Goal: Task Accomplishment & Management: Use online tool/utility

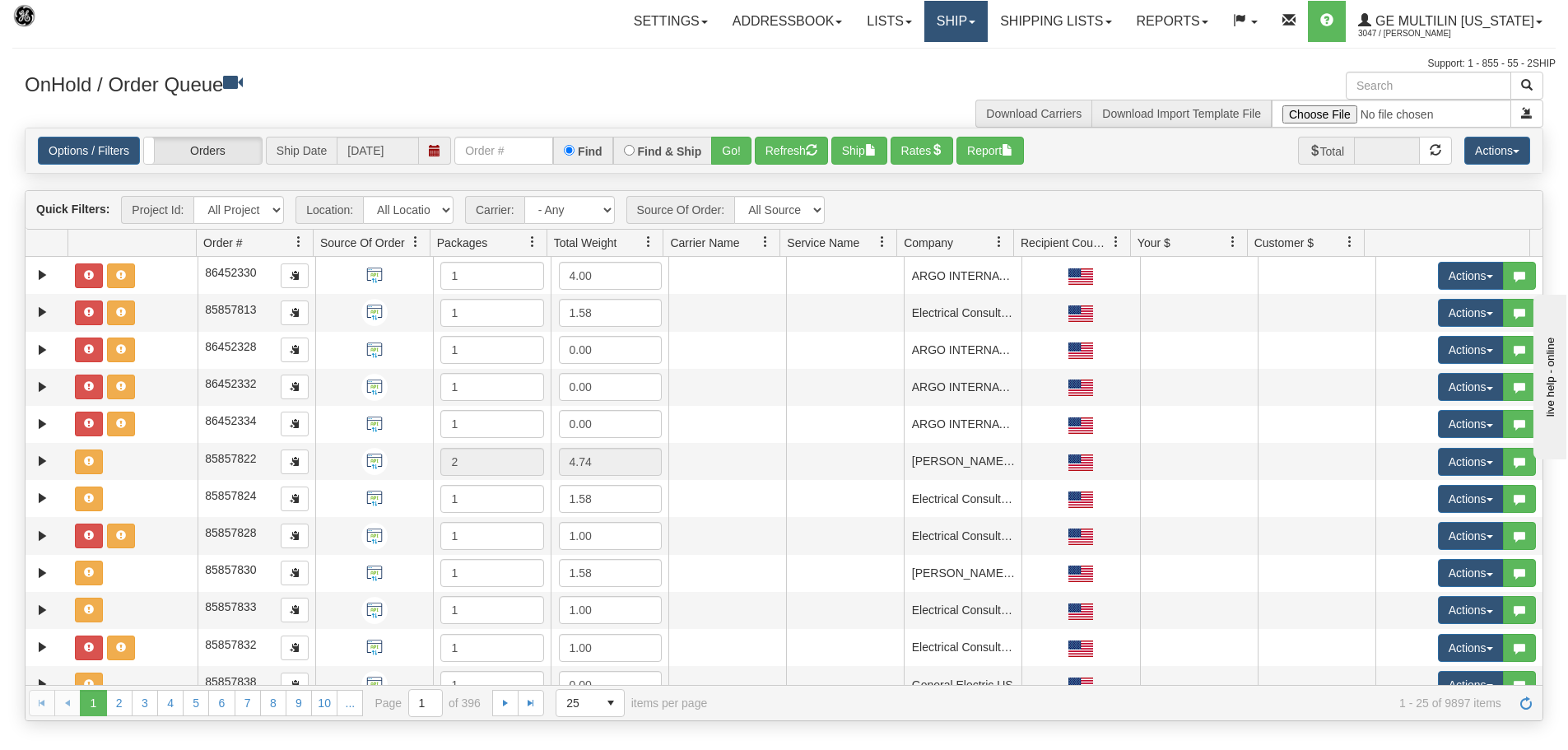
drag, startPoint x: 958, startPoint y: 17, endPoint x: 977, endPoint y: 41, distance: 30.6
click at [958, 17] on link "Ship" at bounding box center [956, 21] width 63 height 41
click at [959, 52] on link "Ship Screen" at bounding box center [912, 58] width 149 height 21
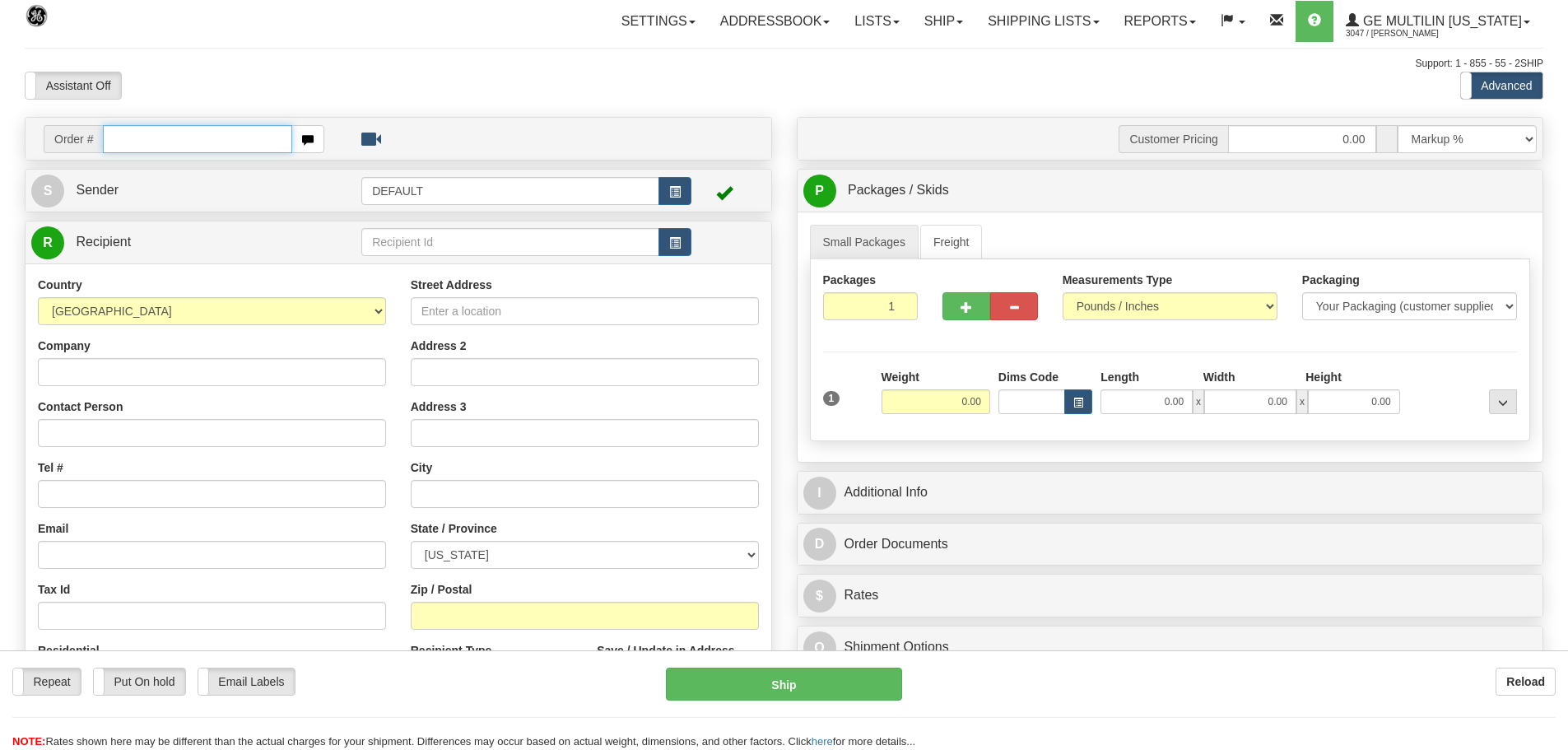
click at [203, 143] on input "text" at bounding box center [197, 138] width 189 height 28
paste input "86684797"
type input "86684797"
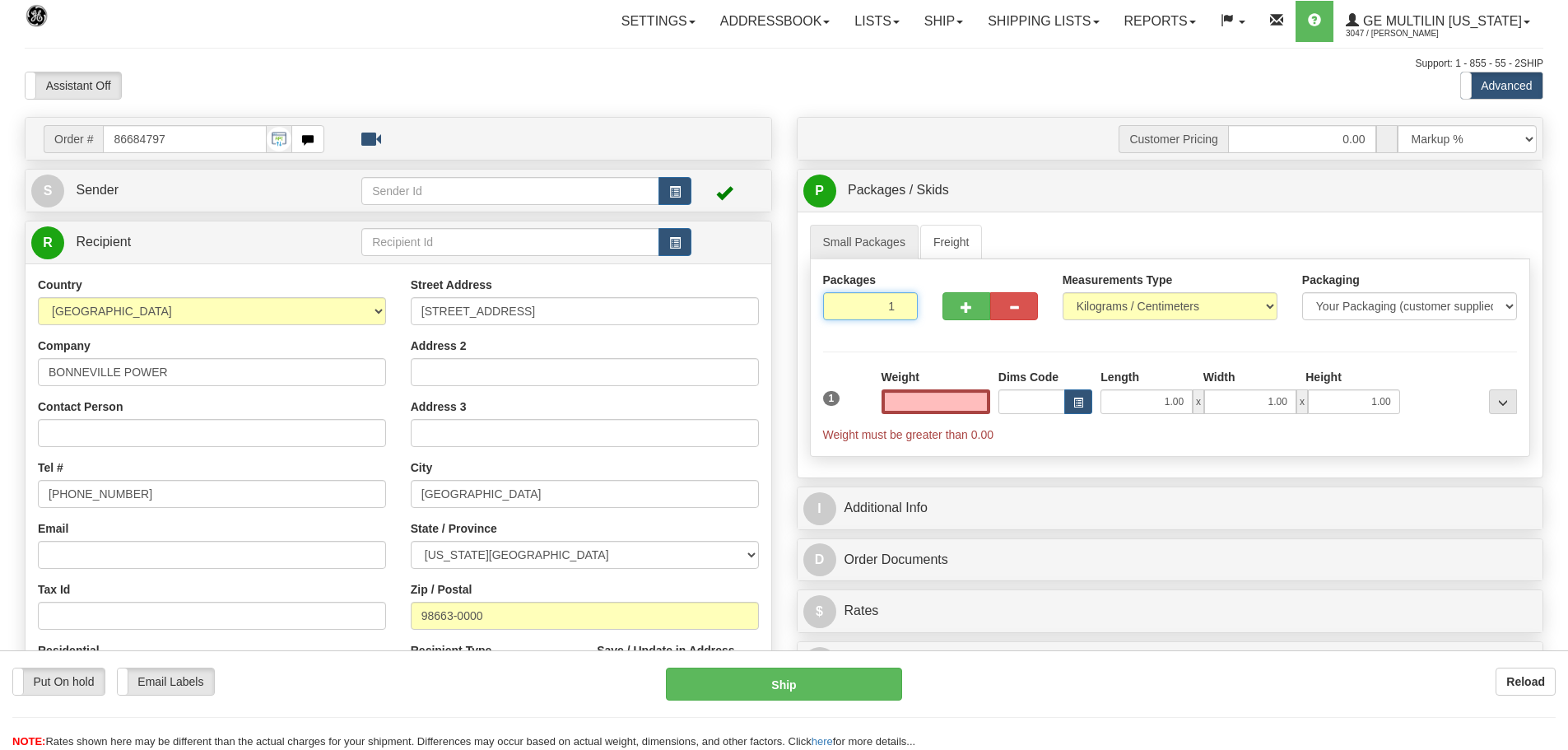
type input "2"
type input "0.00"
type input "2"
click at [900, 303] on input "2" at bounding box center [871, 306] width 96 height 28
click at [884, 247] on link "Small Packages" at bounding box center [863, 241] width 108 height 34
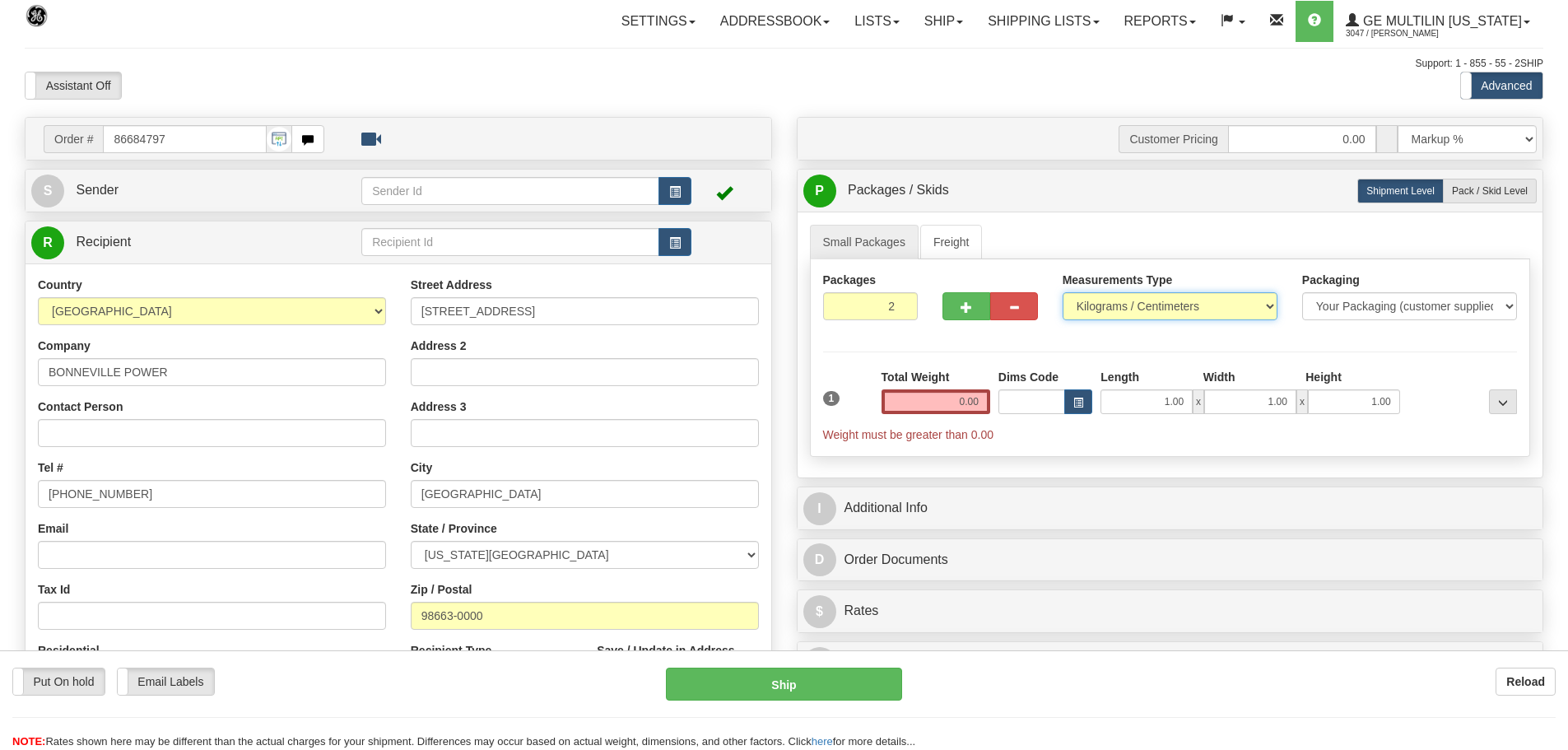
click at [1133, 294] on select "Pounds / Inches Kilograms / Centimeters" at bounding box center [1170, 306] width 215 height 28
select select "0"
click at [1063, 293] on select "Pounds / Inches Kilograms / Centimeters" at bounding box center [1170, 306] width 215 height 28
click at [1454, 185] on span "Pack / Skid Level" at bounding box center [1490, 191] width 76 height 12
radio input "true"
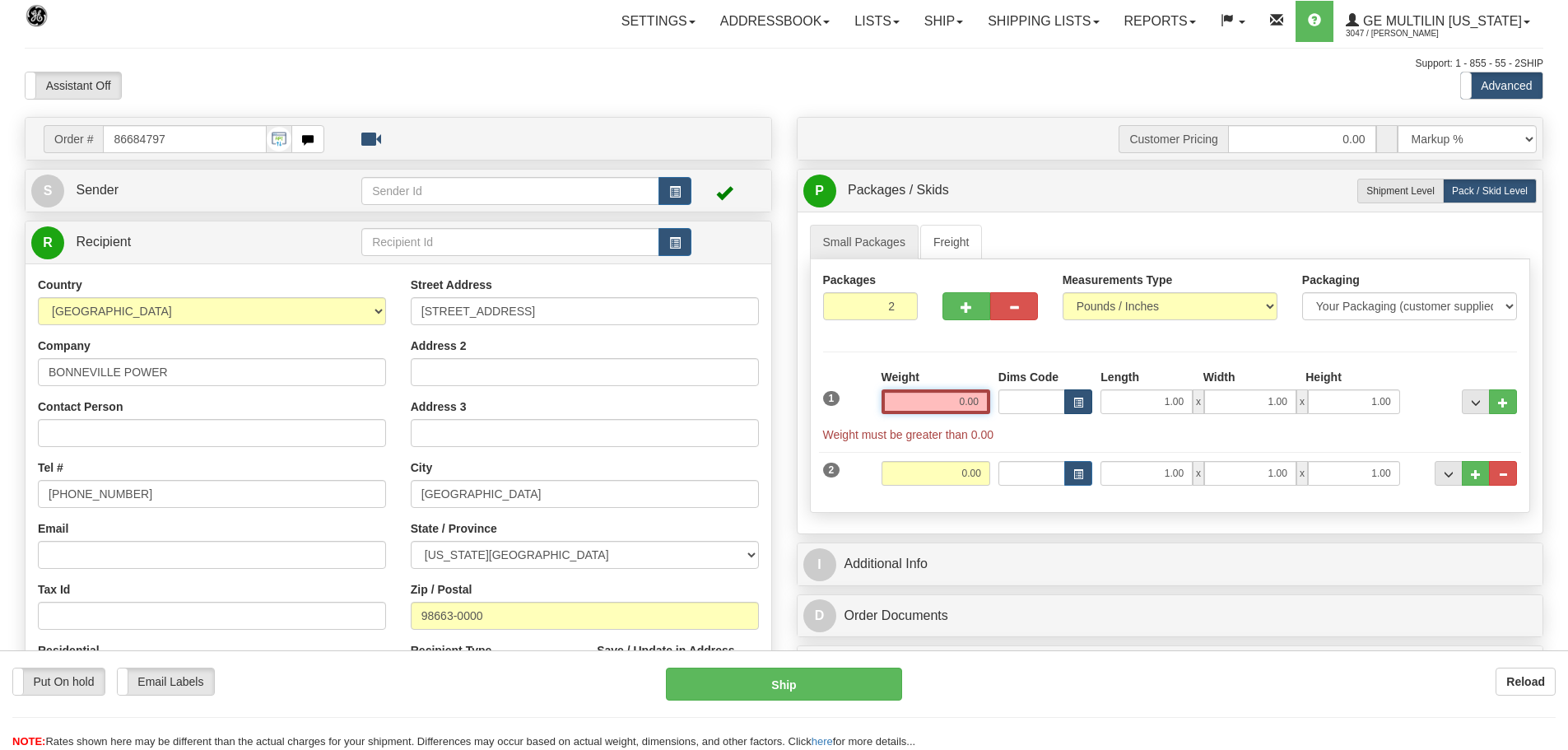
drag, startPoint x: 944, startPoint y: 398, endPoint x: 1084, endPoint y: 398, distance: 140.0
click at [1084, 398] on div "1 Weight 0.00 Dims Code 1.00" at bounding box center [1170, 406] width 703 height 74
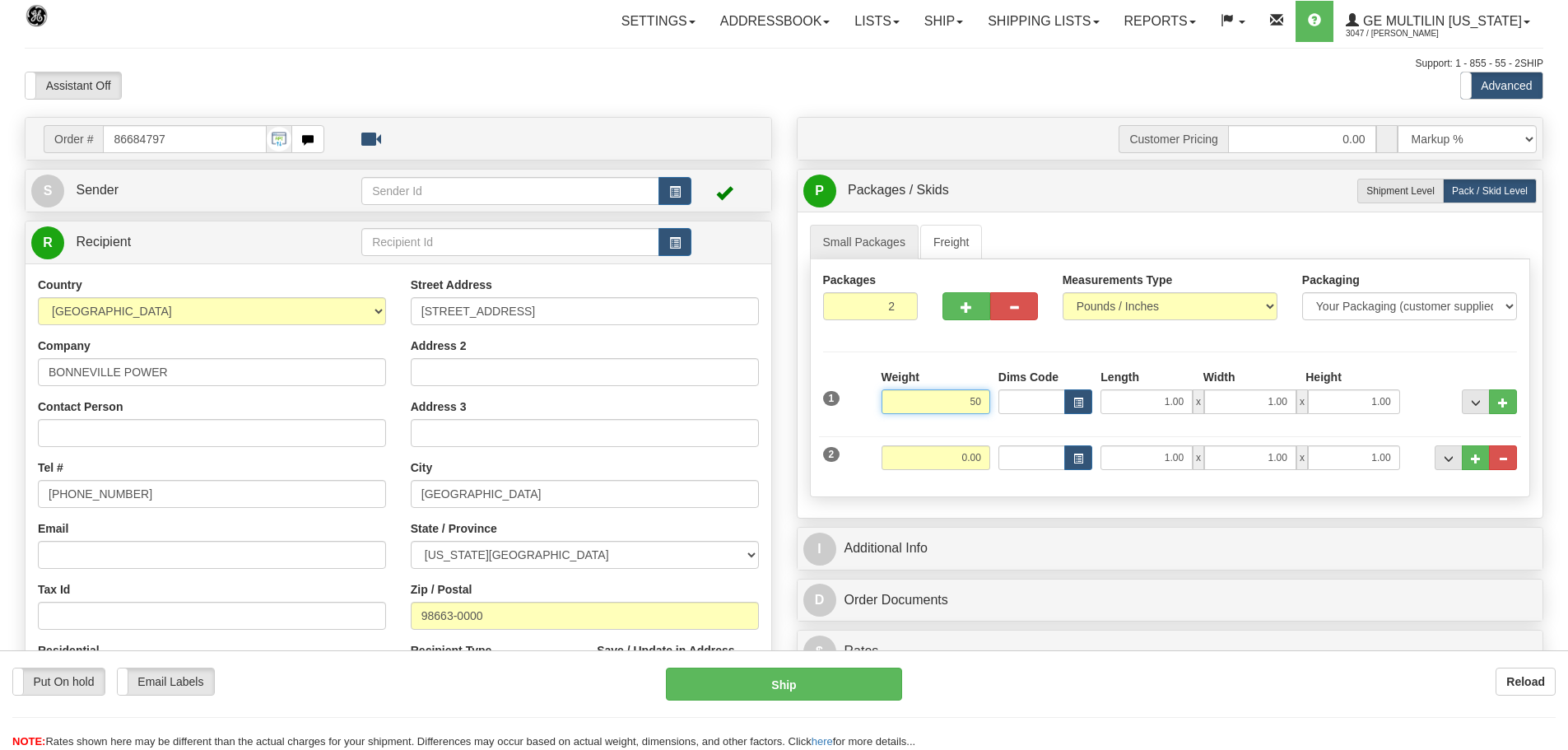
drag, startPoint x: 962, startPoint y: 401, endPoint x: 1036, endPoint y: 401, distance: 74.0
click at [1036, 401] on div "1 Weight 50 Dims Code Length" at bounding box center [1170, 398] width 703 height 59
type input "50.00"
drag, startPoint x: 978, startPoint y: 358, endPoint x: 985, endPoint y: 436, distance: 78.3
click at [978, 358] on div "Packages 2 2 Measurements Type" at bounding box center [1169, 378] width 721 height 238
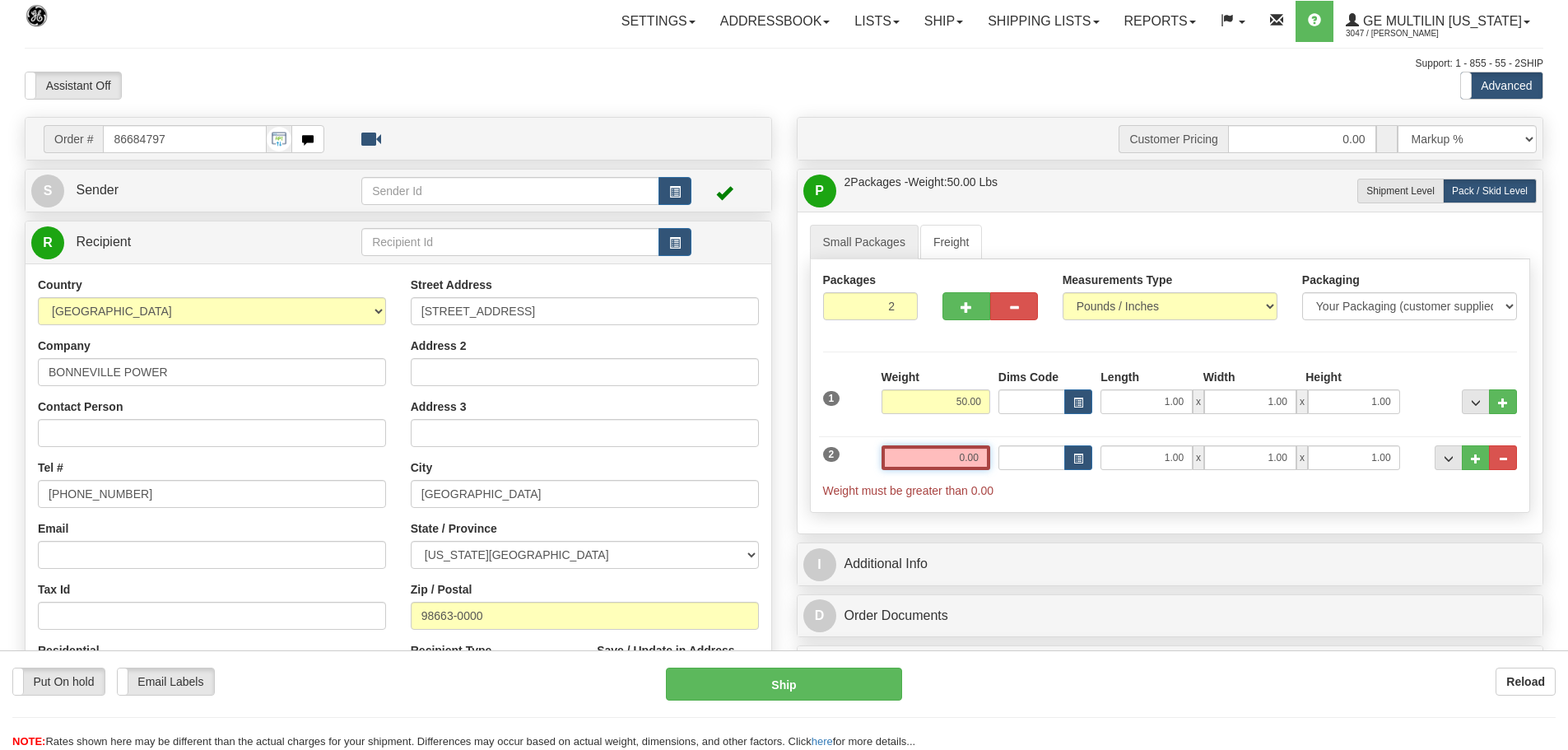
drag, startPoint x: 1000, startPoint y: 461, endPoint x: 1095, endPoint y: 463, distance: 95.0
click at [1095, 463] on div "2 Weight 0.00 Dims Code Length Width Height" at bounding box center [1170, 463] width 703 height 71
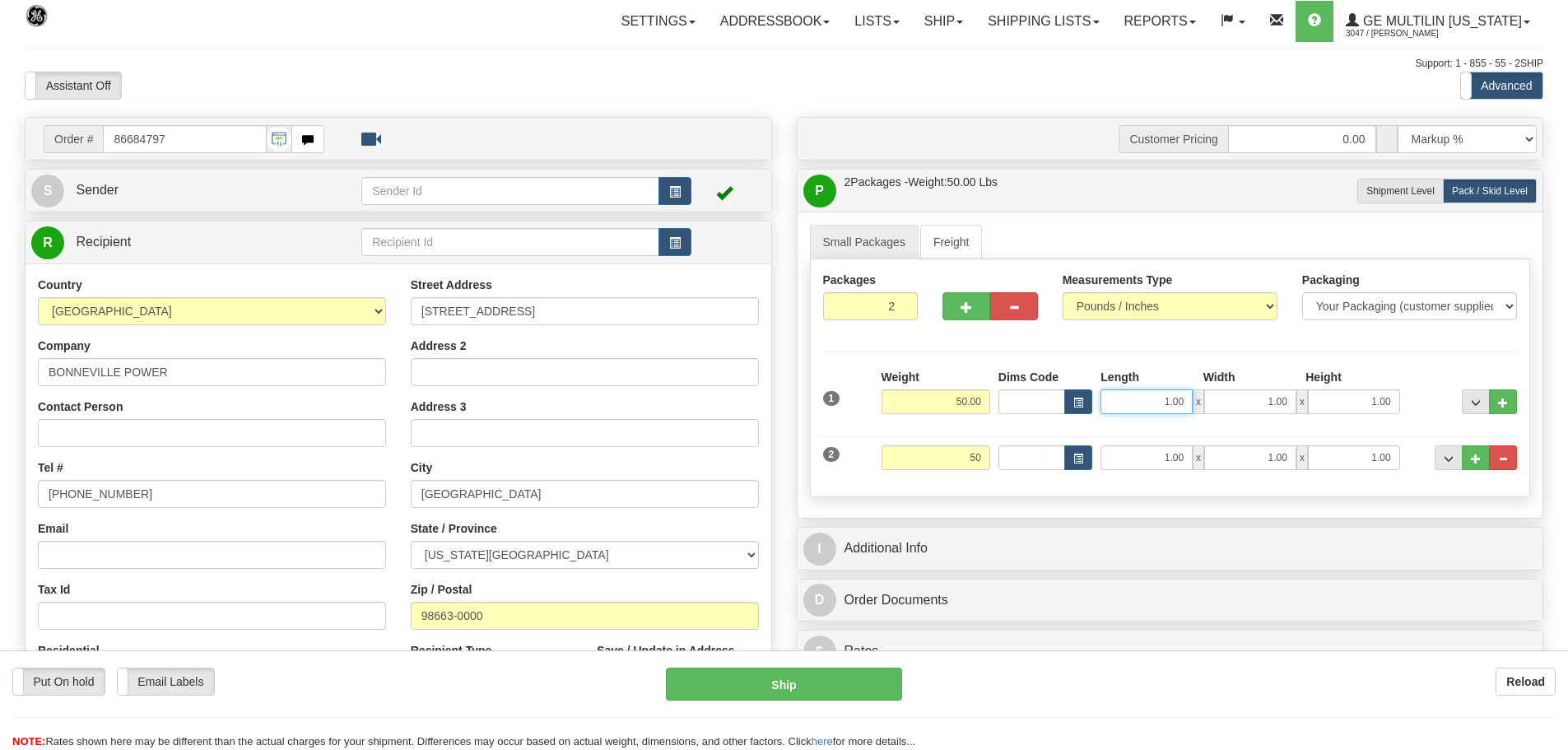
type input "50.00"
drag, startPoint x: 1132, startPoint y: 398, endPoint x: 1307, endPoint y: 400, distance: 175.0
click at [1305, 400] on div "1.00 x 1.00 x 1.00" at bounding box center [1249, 401] width 298 height 24
type input "16.00"
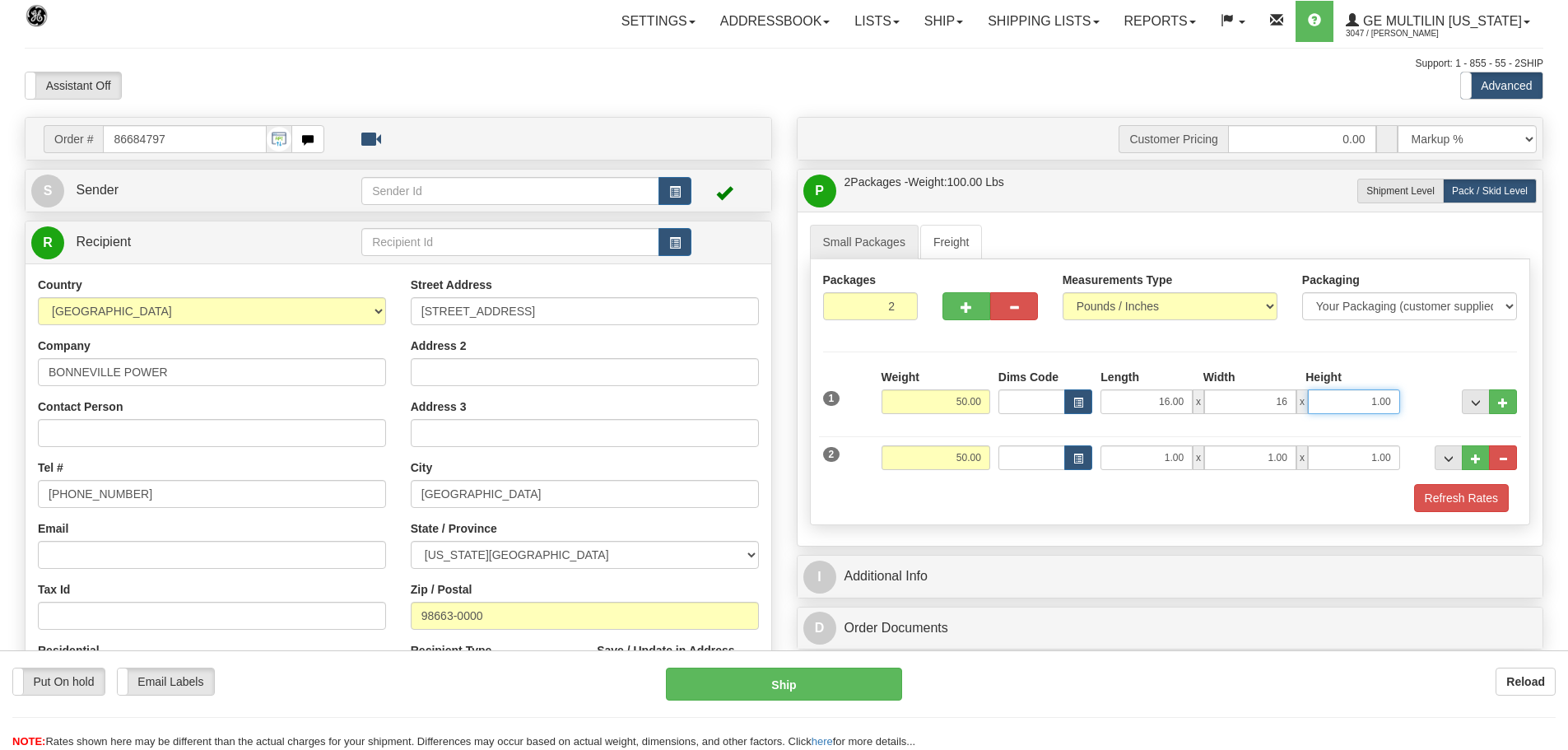
type input "16.00"
type input "12.00"
drag, startPoint x: 1158, startPoint y: 455, endPoint x: 1284, endPoint y: 466, distance: 126.5
click at [1284, 466] on div "1.00 x 1.00 x 1.00" at bounding box center [1249, 457] width 298 height 24
type input "16.00"
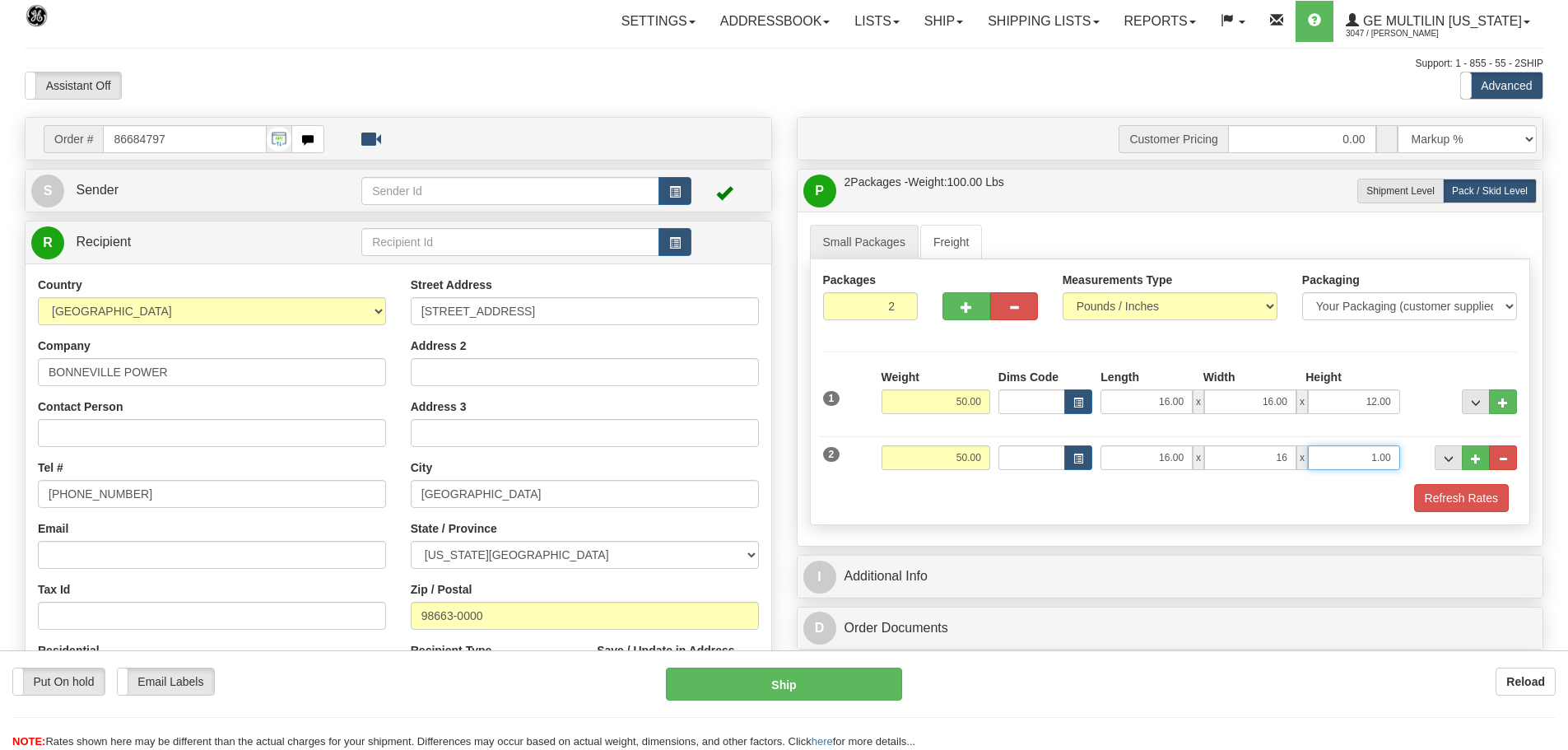
type input "16.00"
type input "12.00"
drag, startPoint x: 1342, startPoint y: 507, endPoint x: 1420, endPoint y: 498, distance: 78.5
click at [1343, 507] on div "Refresh Rates" at bounding box center [1170, 497] width 703 height 28
click at [1440, 498] on button "Refresh Rates" at bounding box center [1461, 497] width 95 height 28
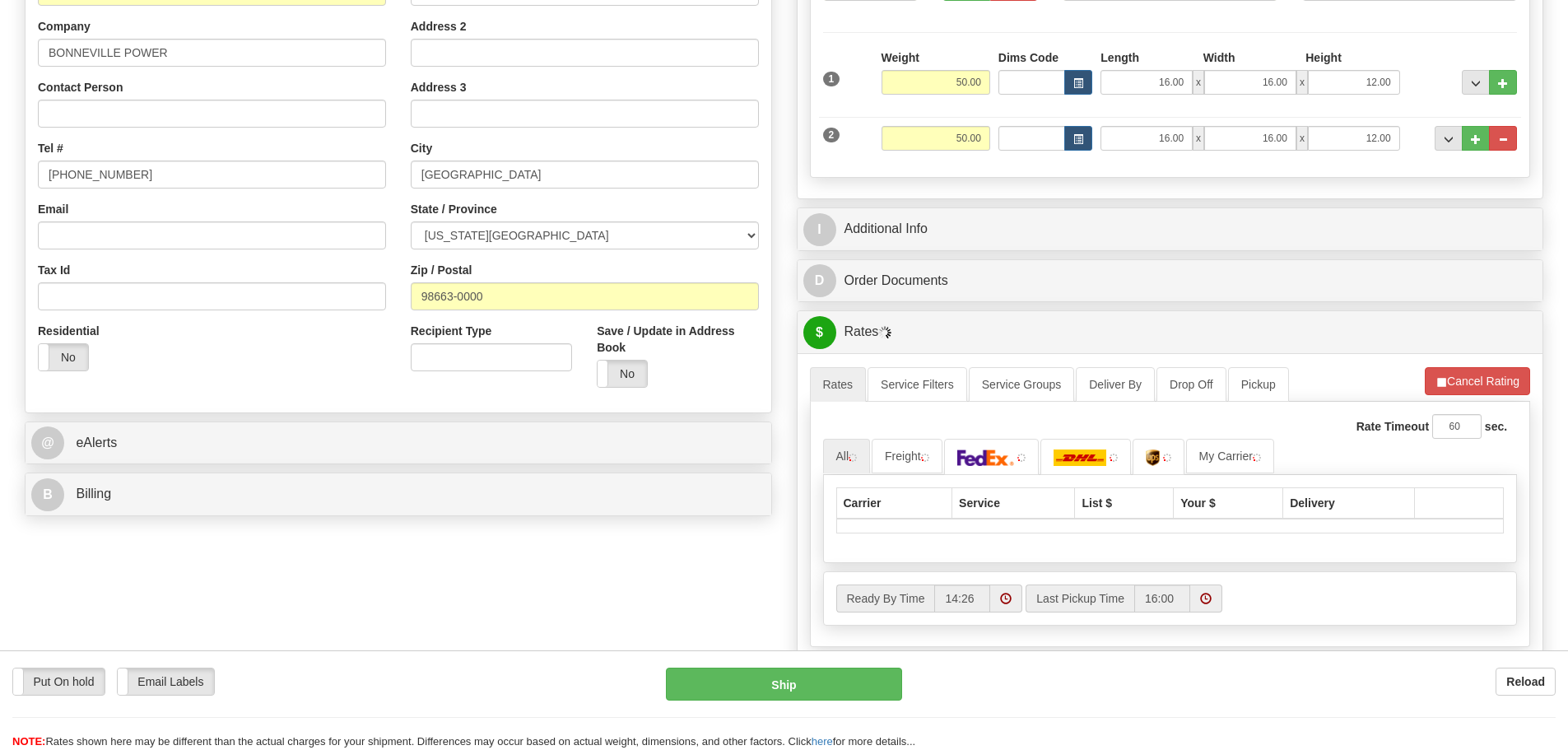
scroll to position [330, 0]
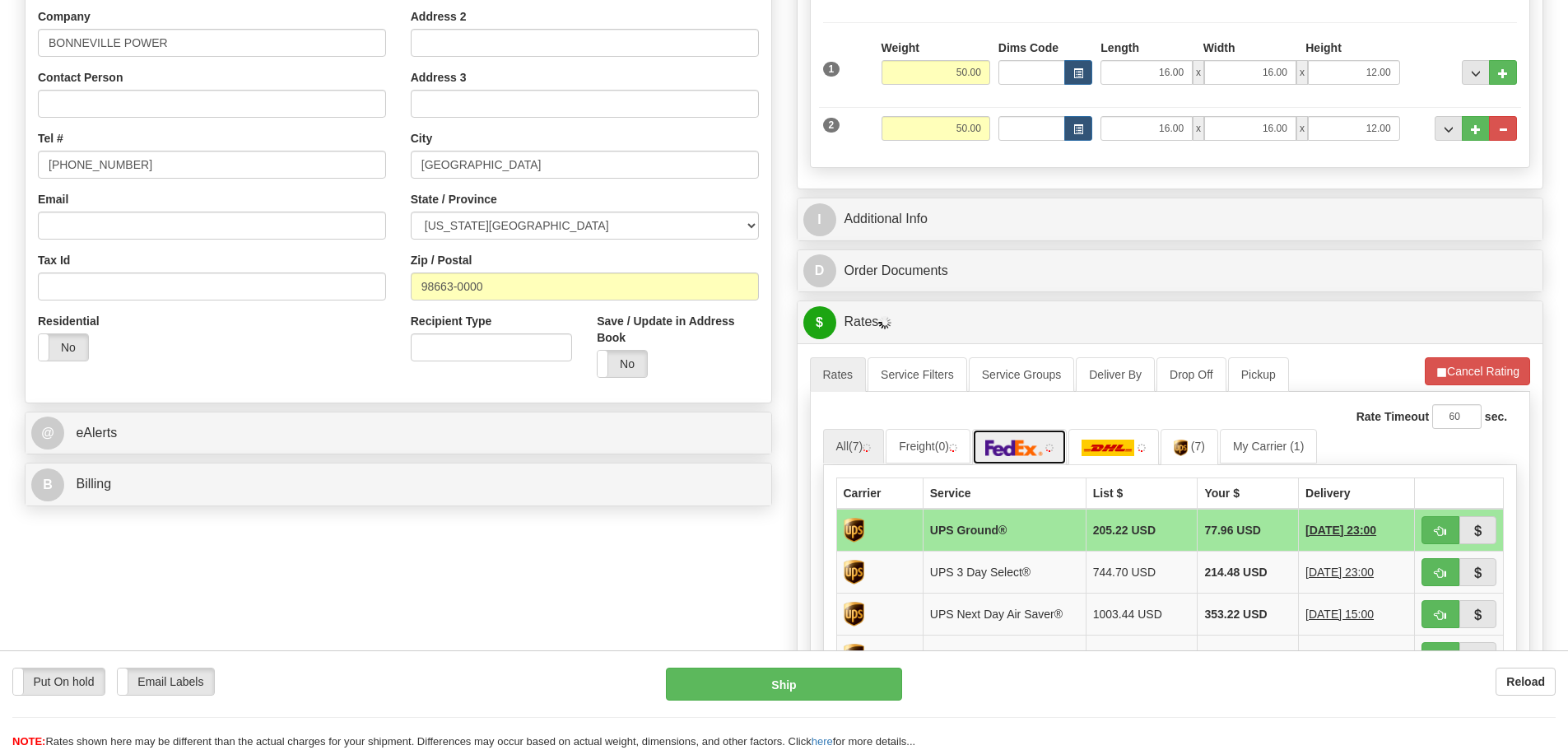
click at [1037, 452] on img at bounding box center [1013, 448] width 58 height 17
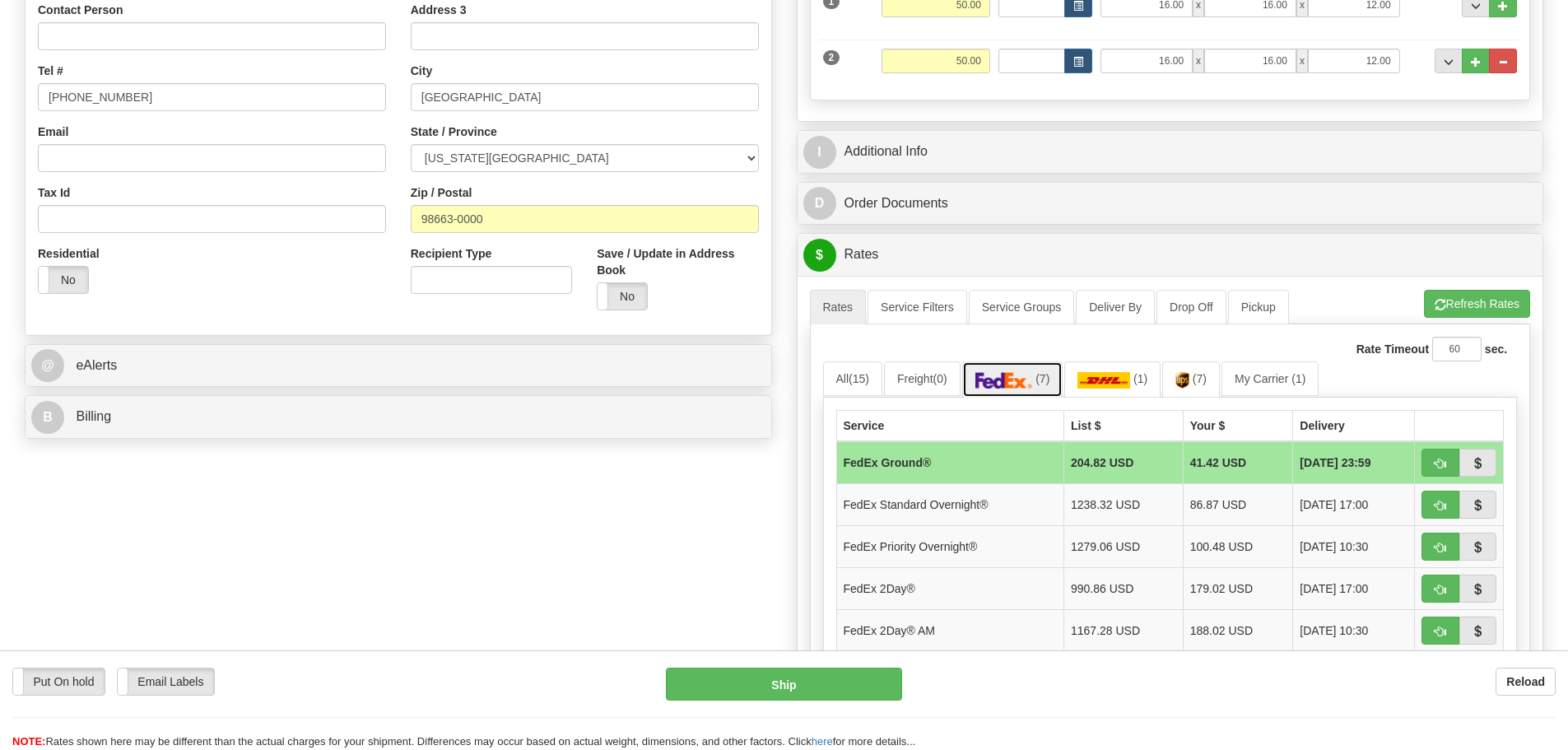
scroll to position [493, 0]
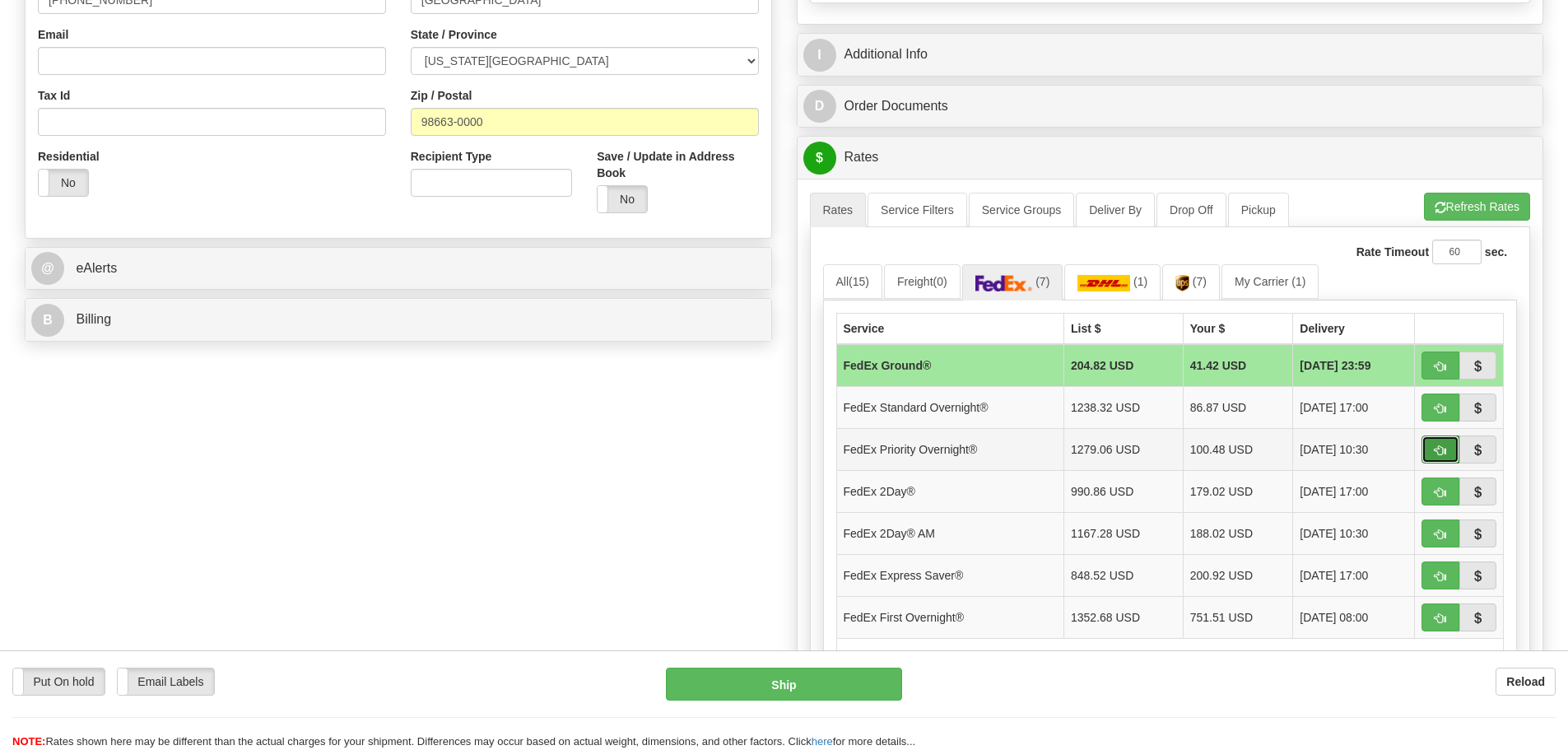
click at [1440, 442] on button "button" at bounding box center [1440, 449] width 38 height 28
type input "01"
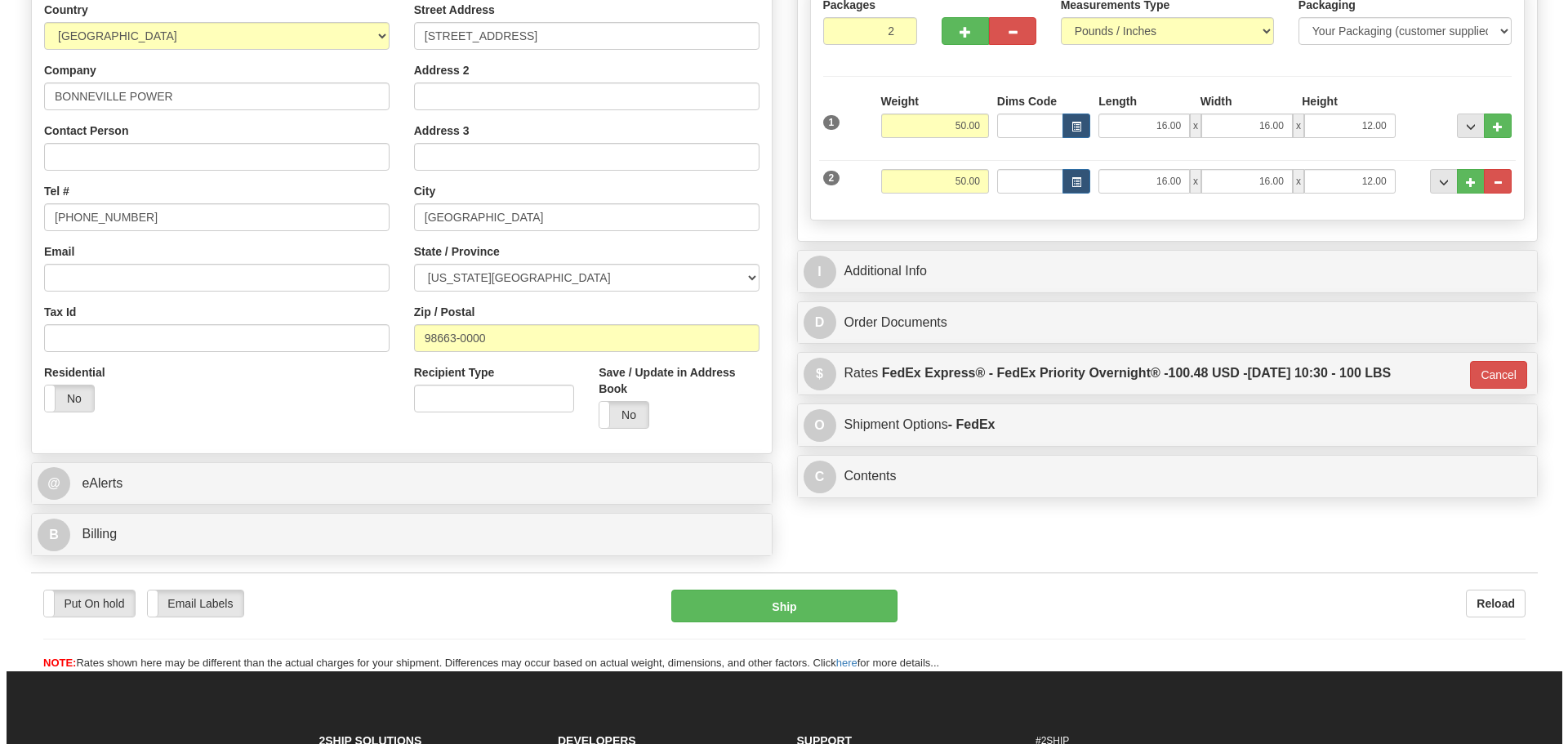
scroll to position [245, 0]
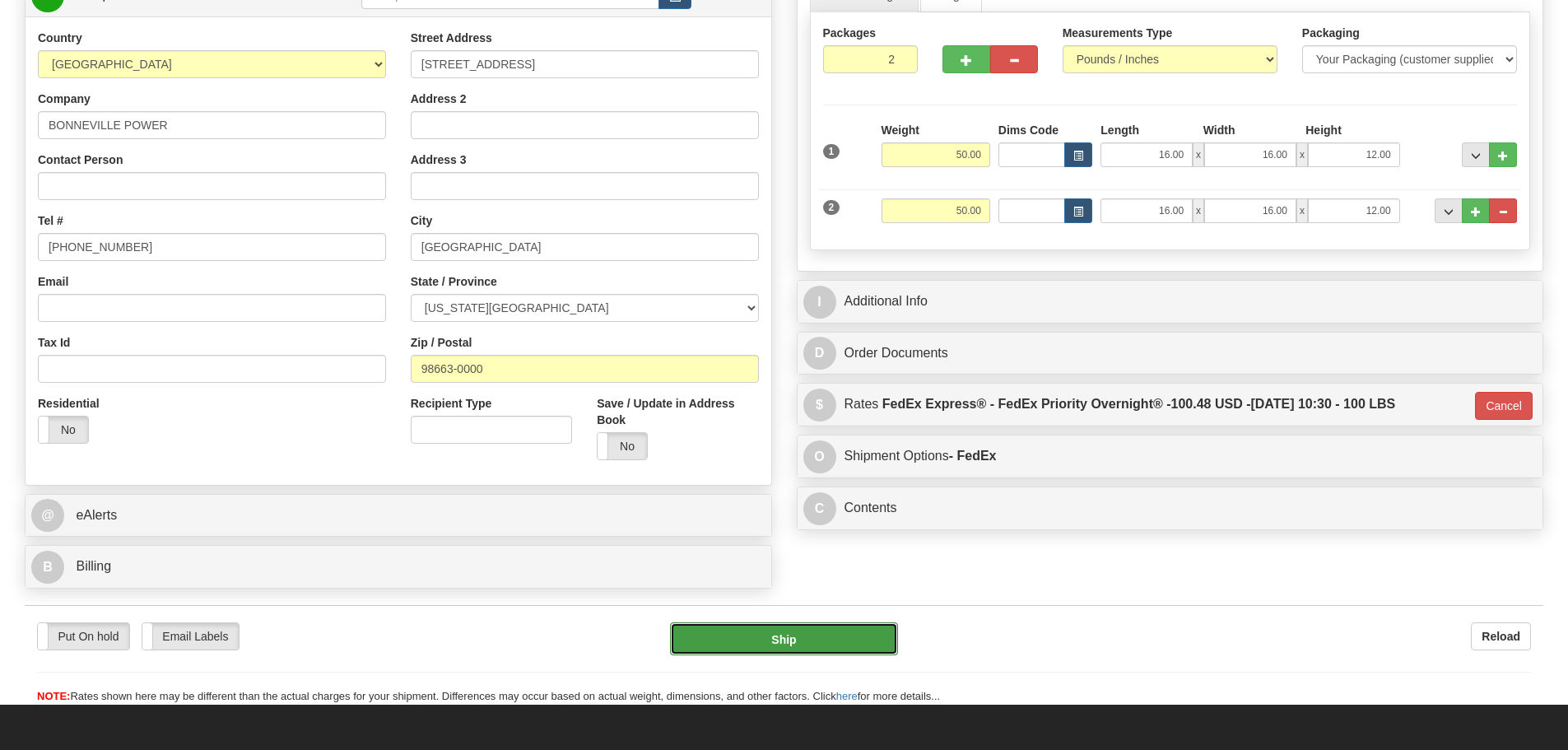
click at [857, 625] on button "Ship" at bounding box center [784, 639] width 228 height 33
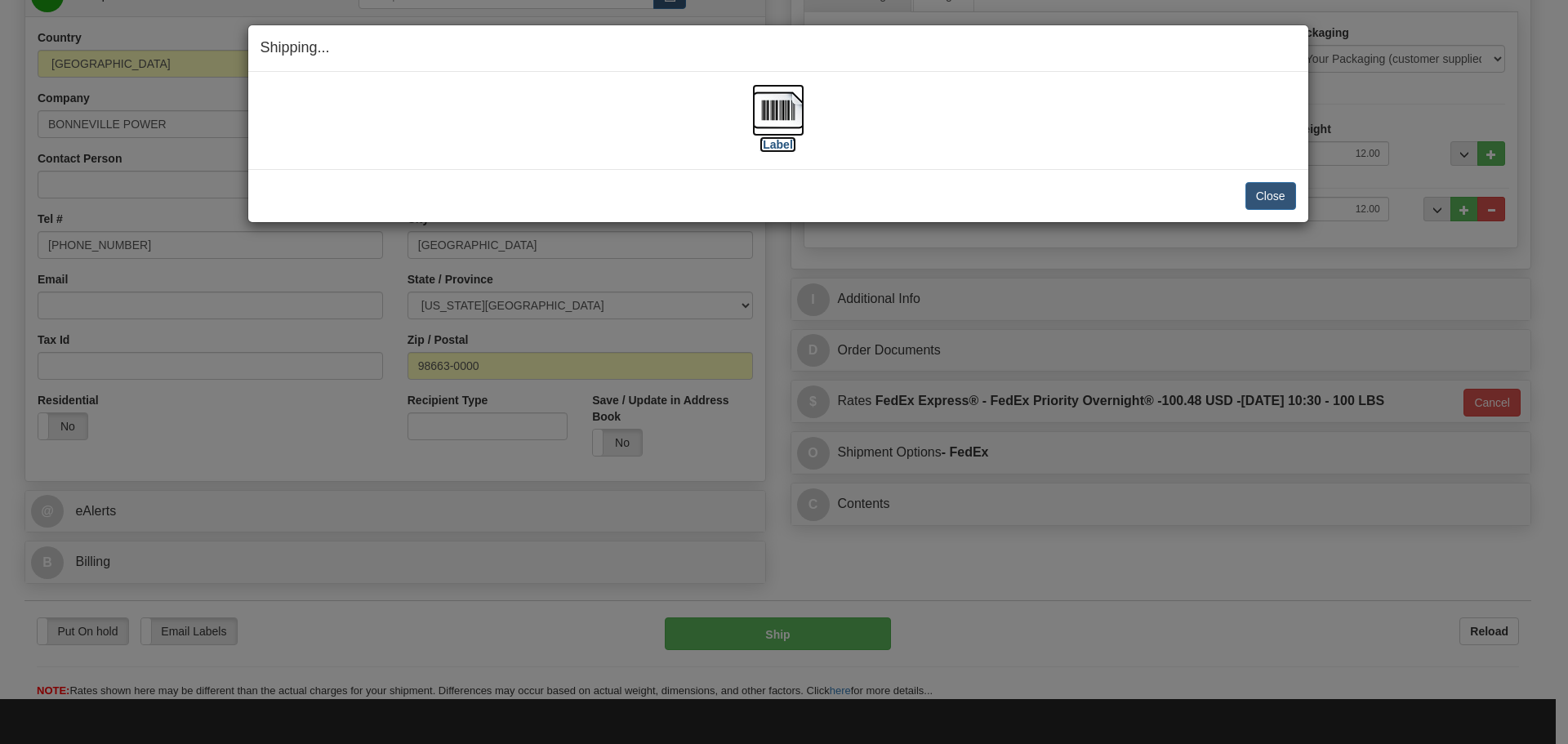
click at [779, 115] on img at bounding box center [778, 110] width 52 height 52
click at [799, 86] on img at bounding box center [778, 110] width 52 height 52
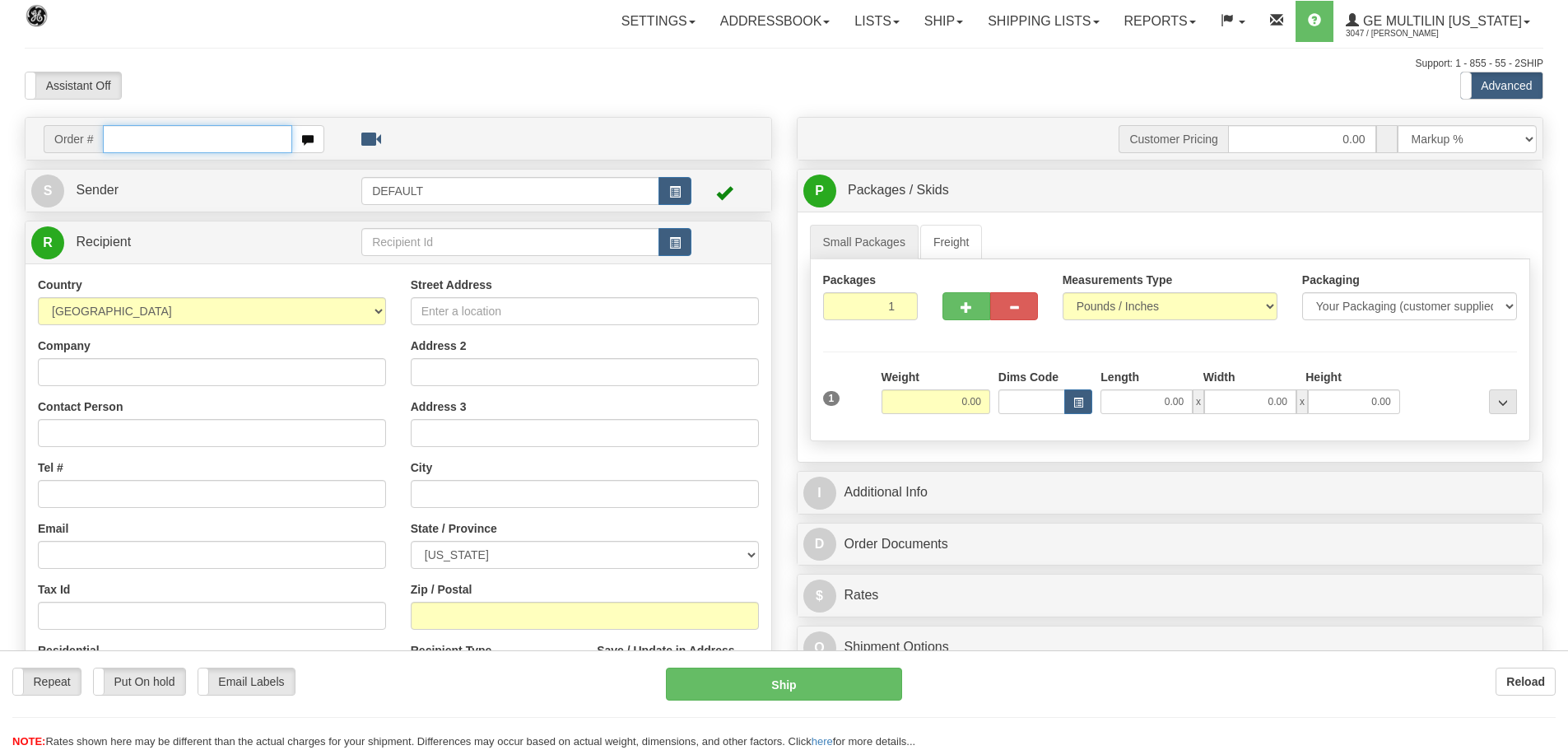
click at [203, 144] on input "text" at bounding box center [197, 138] width 189 height 28
type input "86684813"
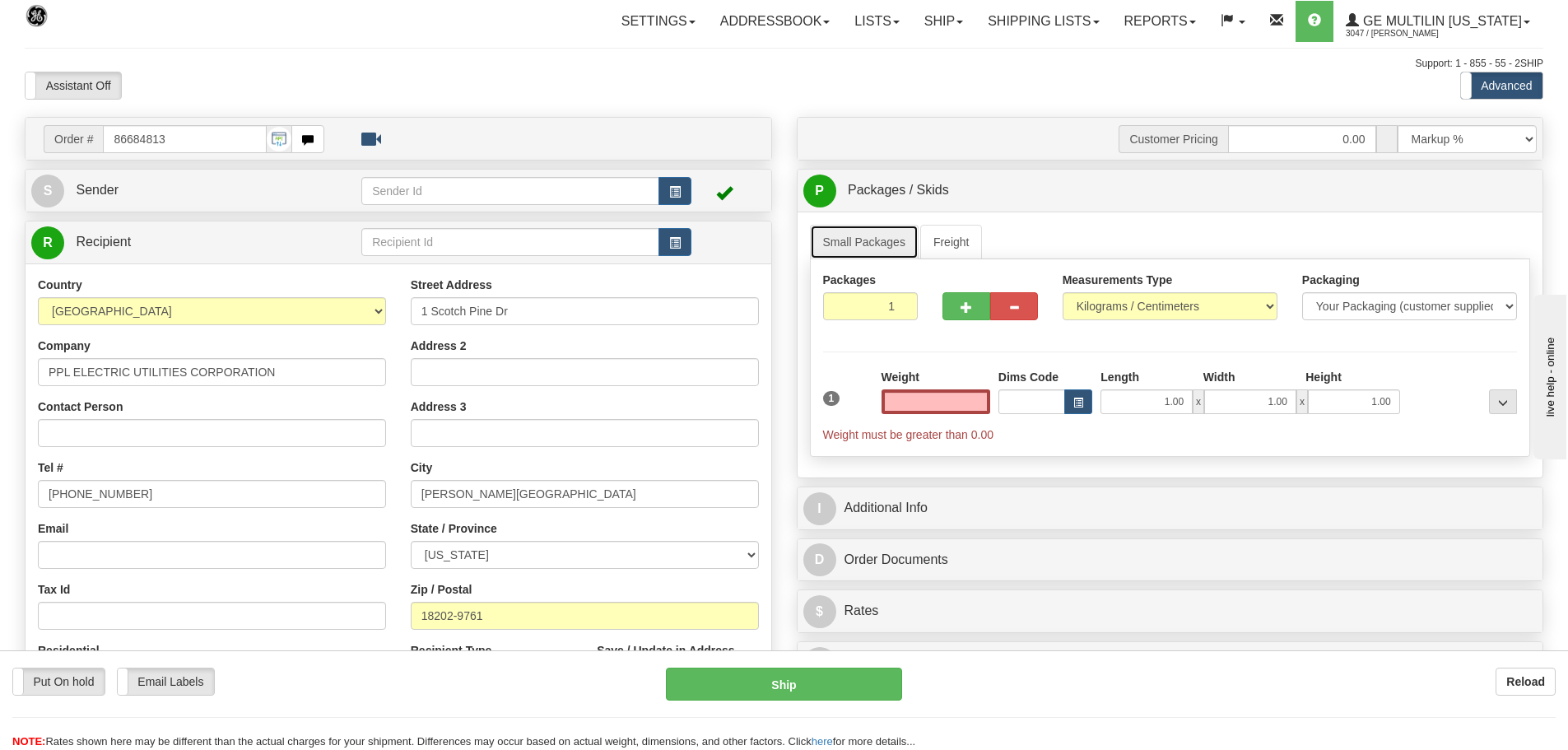
type input "0.00"
click at [875, 242] on link "Small Packages" at bounding box center [863, 241] width 108 height 34
click at [1129, 314] on select "Pounds / Inches Kilograms / Centimeters" at bounding box center [1170, 306] width 215 height 28
select select "0"
click at [1063, 293] on select "Pounds / Inches Kilograms / Centimeters" at bounding box center [1170, 306] width 215 height 28
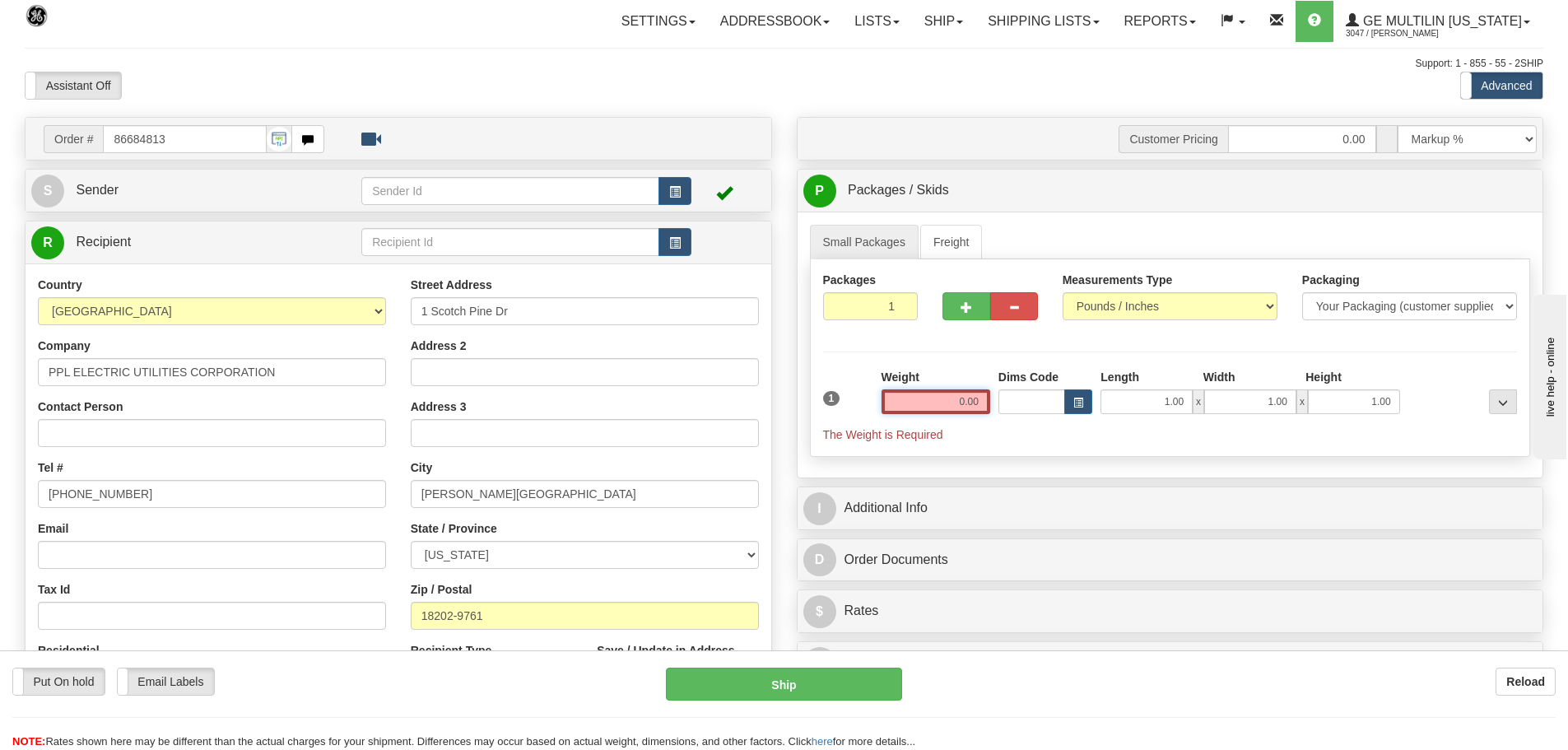
drag, startPoint x: 903, startPoint y: 406, endPoint x: 990, endPoint y: 409, distance: 87.1
click at [990, 409] on div "Weight 0.00" at bounding box center [936, 397] width 117 height 58
type input "2"
click at [895, 304] on input "2" at bounding box center [871, 306] width 96 height 28
drag, startPoint x: 1484, startPoint y: 185, endPoint x: 1474, endPoint y: 191, distance: 11.7
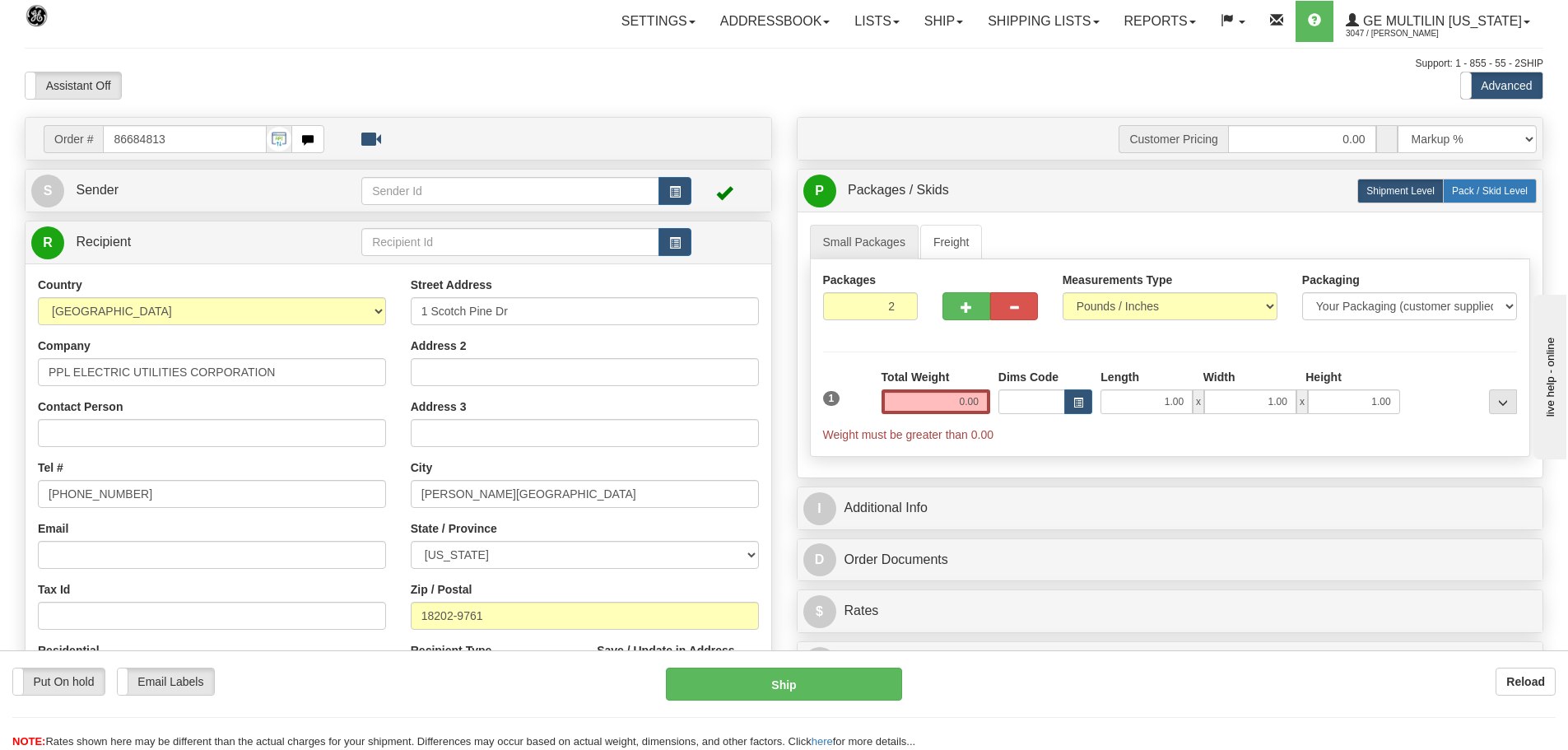
click at [1484, 185] on span "Pack / Skid Level" at bounding box center [1490, 191] width 76 height 12
radio input "true"
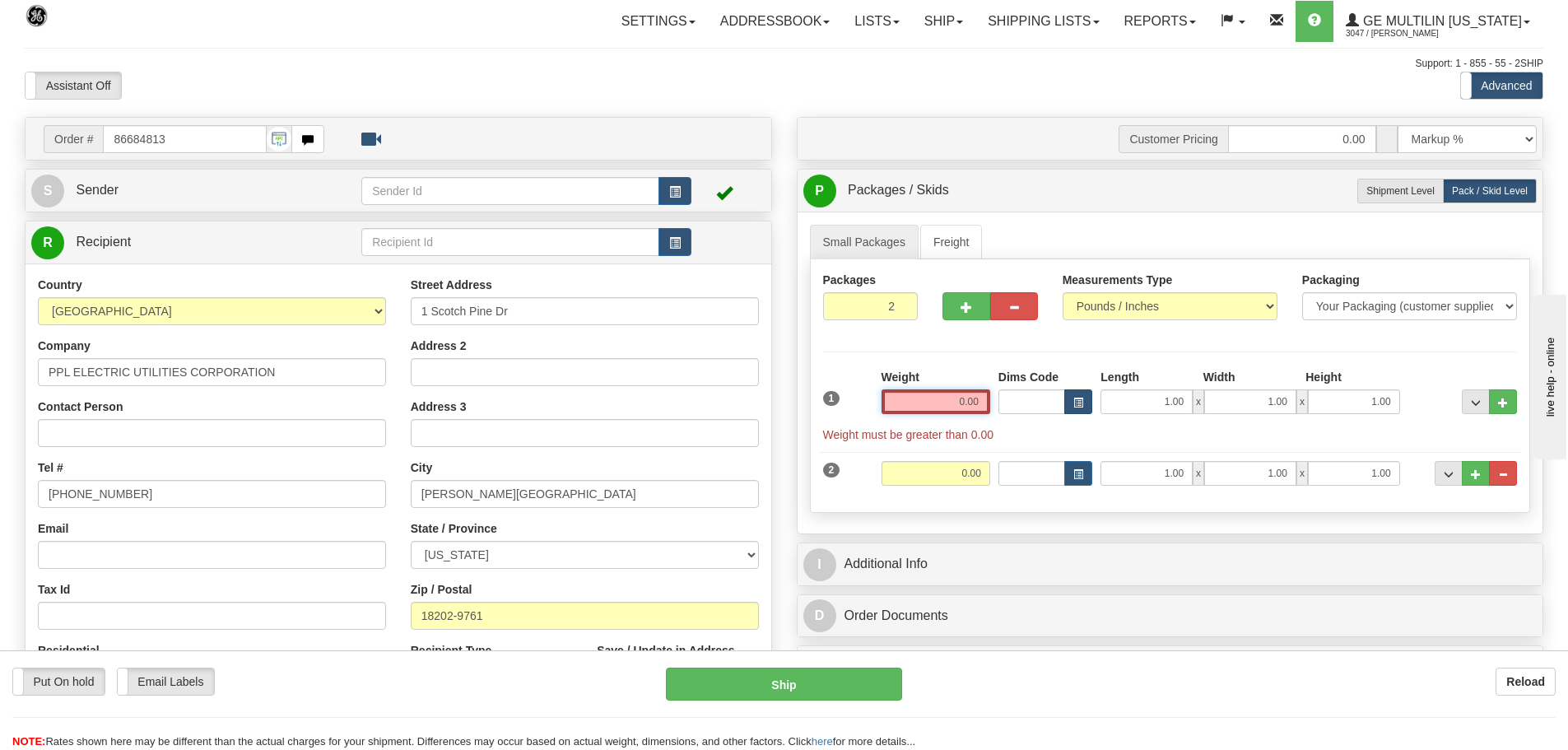
drag, startPoint x: 942, startPoint y: 406, endPoint x: 1070, endPoint y: 408, distance: 128.0
click at [1070, 408] on div "1 Weight 0.00 Dims Code 1.00" at bounding box center [1170, 406] width 703 height 74
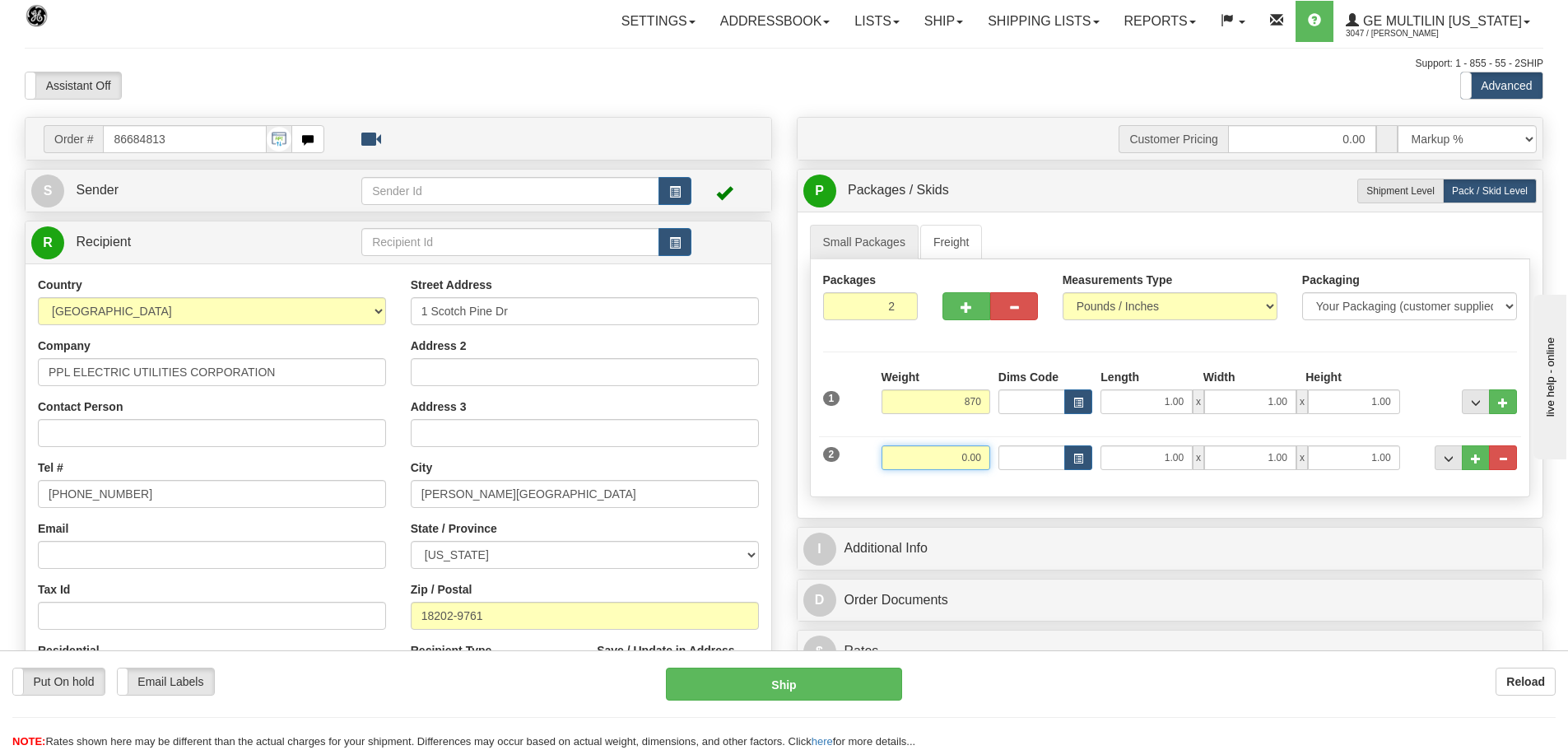
type input "870.00"
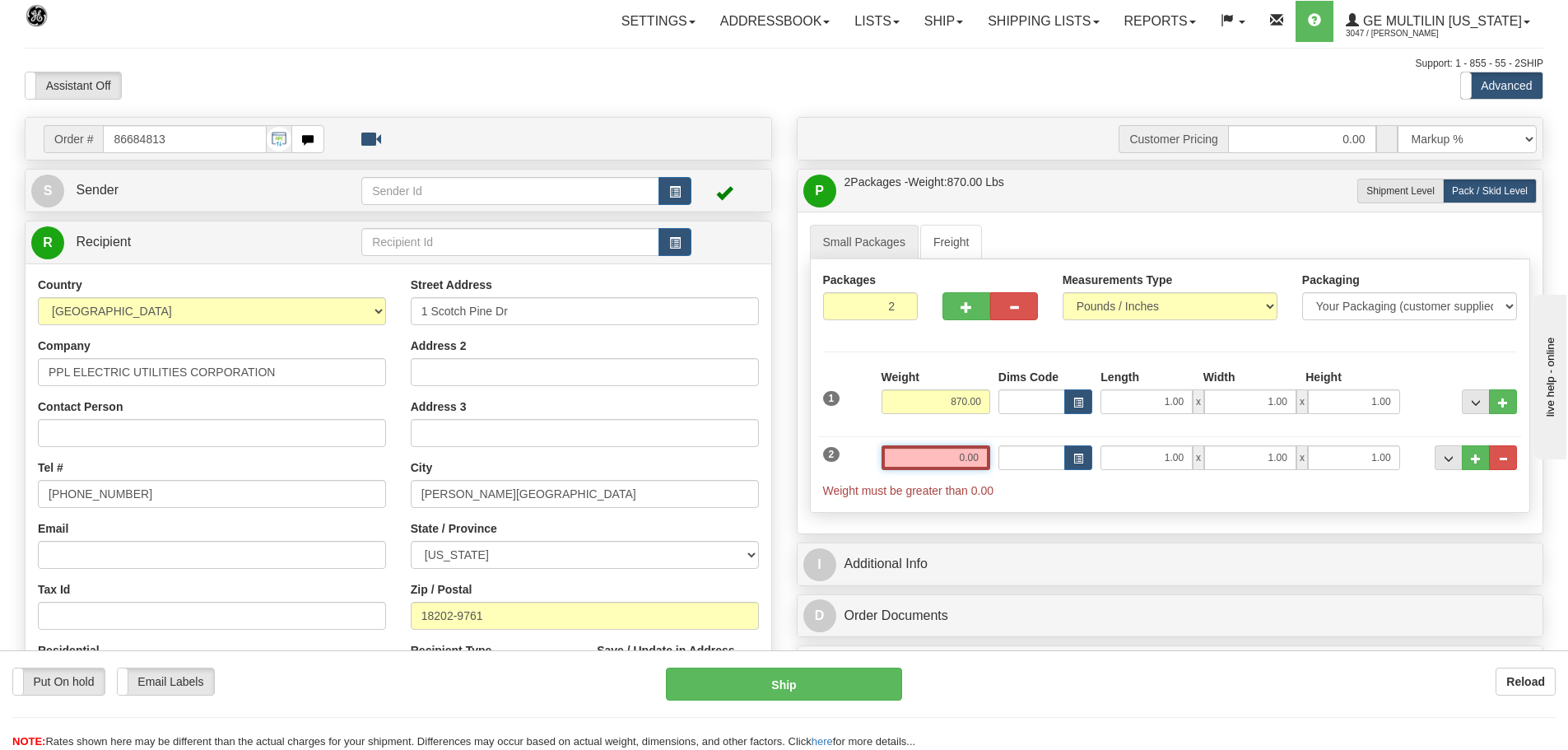
drag, startPoint x: 964, startPoint y: 456, endPoint x: 1053, endPoint y: 458, distance: 89.0
click at [1053, 458] on div "2 Weight 0.00 Dims Code Length Width Height" at bounding box center [1170, 463] width 703 height 71
drag, startPoint x: 936, startPoint y: 461, endPoint x: 1037, endPoint y: 461, distance: 101.0
click at [1037, 461] on div "2 Weight 0.0087 Dims Code Length Width 1.00" at bounding box center [1170, 463] width 703 height 71
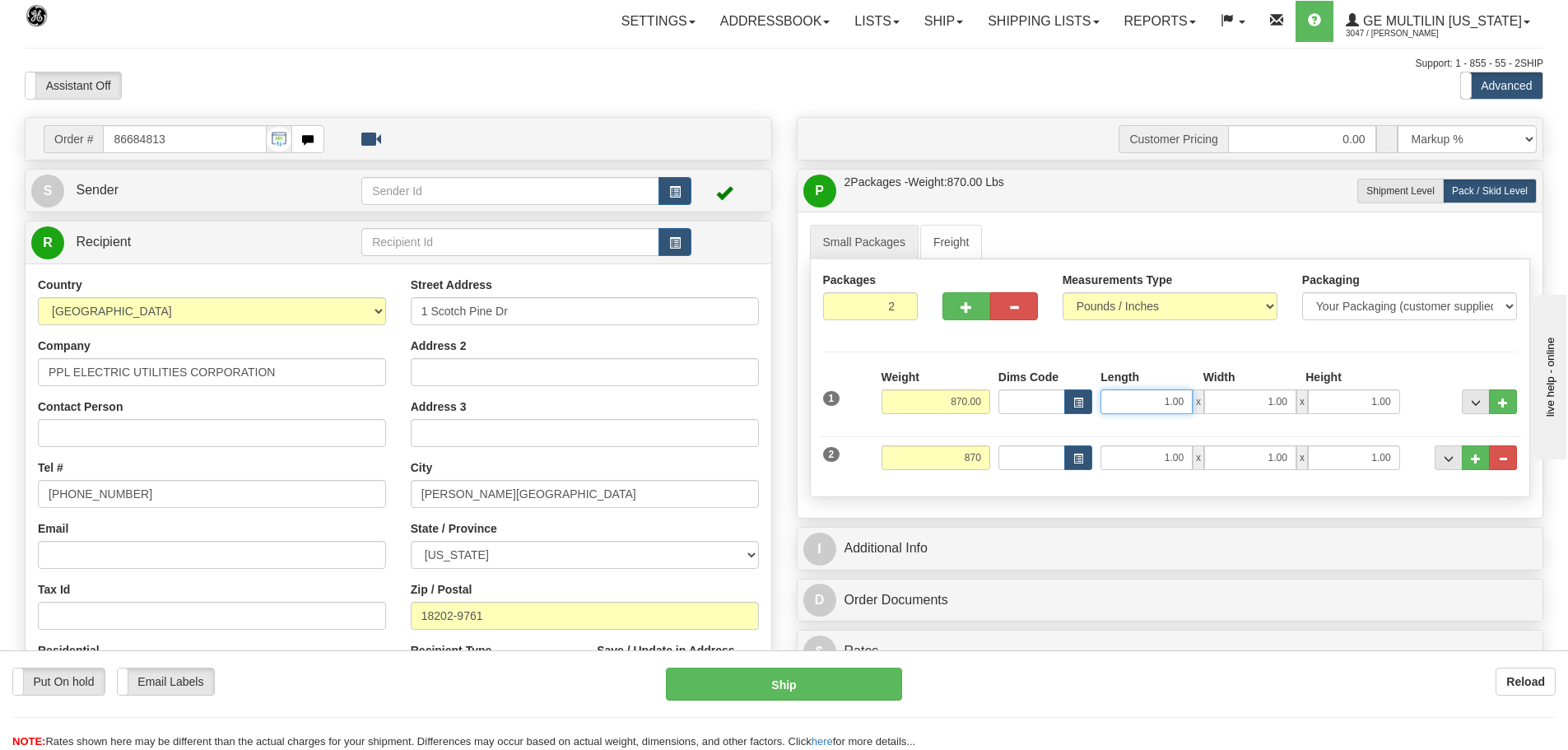
type input "870.00"
drag, startPoint x: 1159, startPoint y: 396, endPoint x: 1249, endPoint y: 396, distance: 90.0
click at [1249, 396] on div "1.00 x 1.00 x 1.00" at bounding box center [1249, 401] width 298 height 24
type input "44.00"
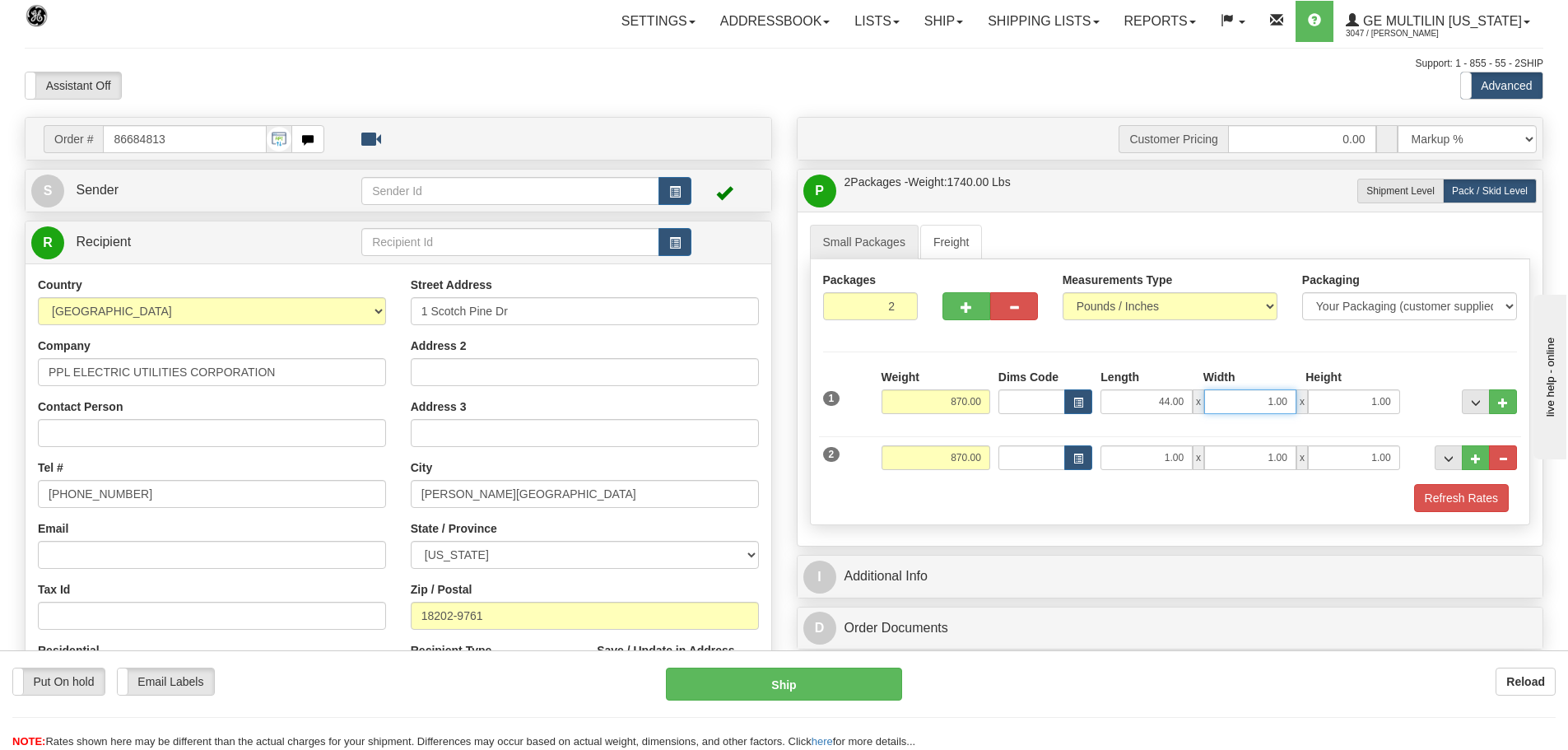
drag, startPoint x: 1242, startPoint y: 405, endPoint x: 1333, endPoint y: 403, distance: 91.0
click at [1333, 403] on div "44.00 x 1.00 x 1.00" at bounding box center [1249, 401] width 298 height 24
type input "44.00"
click at [1131, 496] on div "Refresh Rates" at bounding box center [1170, 497] width 703 height 28
drag, startPoint x: 1138, startPoint y: 467, endPoint x: 1222, endPoint y: 459, distance: 84.4
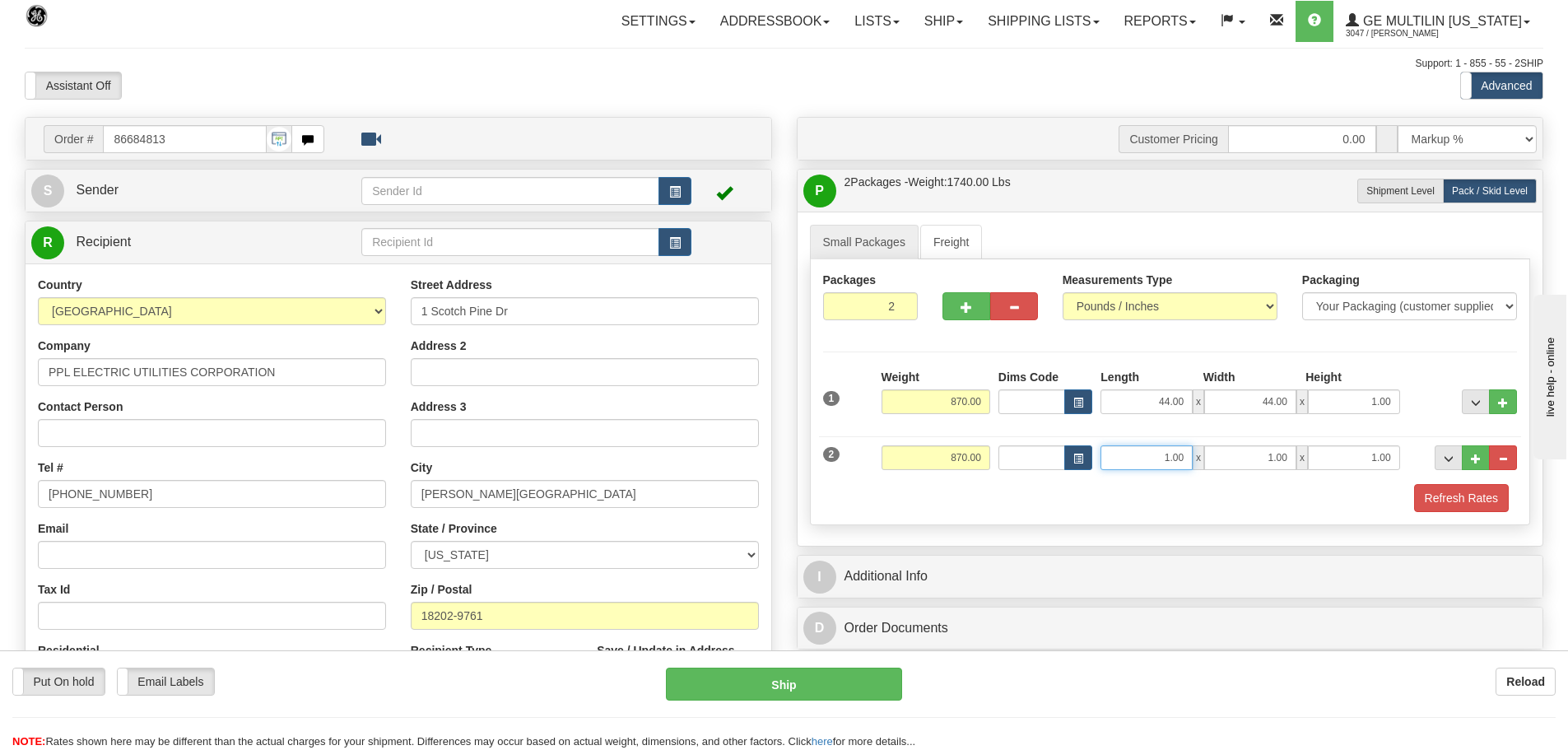
click at [1222, 459] on div "1.00 x 1.00 x 1.00" at bounding box center [1249, 457] width 298 height 24
type input "44.00"
drag, startPoint x: 1230, startPoint y: 460, endPoint x: 1338, endPoint y: 466, distance: 108.2
click at [1338, 466] on div "44.00 x 1.00 x 1.00" at bounding box center [1249, 457] width 298 height 24
type input "44.00"
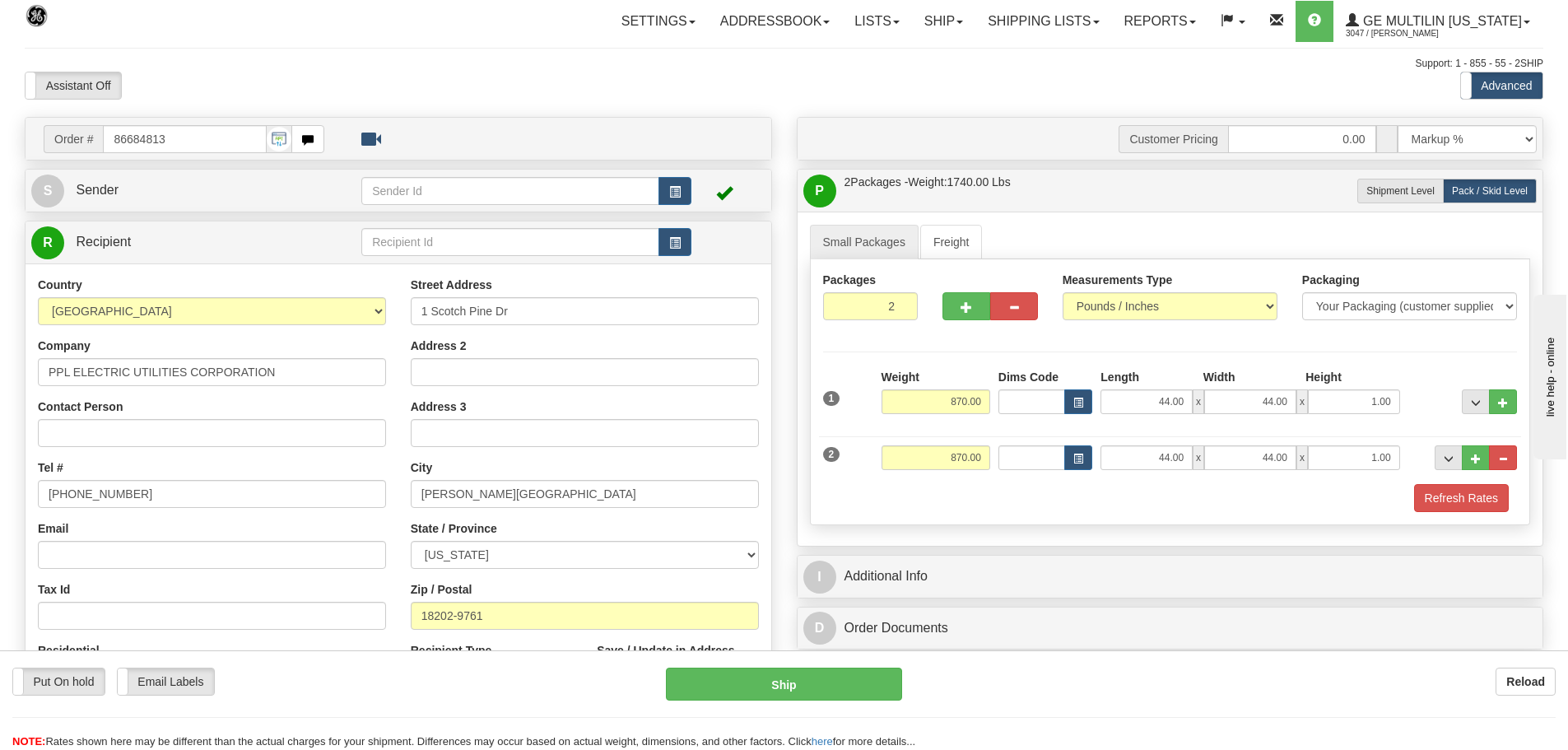
click at [1327, 492] on div "Refresh Rates" at bounding box center [1170, 497] width 703 height 28
drag, startPoint x: 1358, startPoint y: 402, endPoint x: 1427, endPoint y: 406, distance: 69.1
click at [1427, 406] on div "1 Weight 870.00 Dims Code x" at bounding box center [1170, 398] width 703 height 59
type input "41.00"
drag, startPoint x: 1406, startPoint y: 452, endPoint x: 1432, endPoint y: 452, distance: 26.0
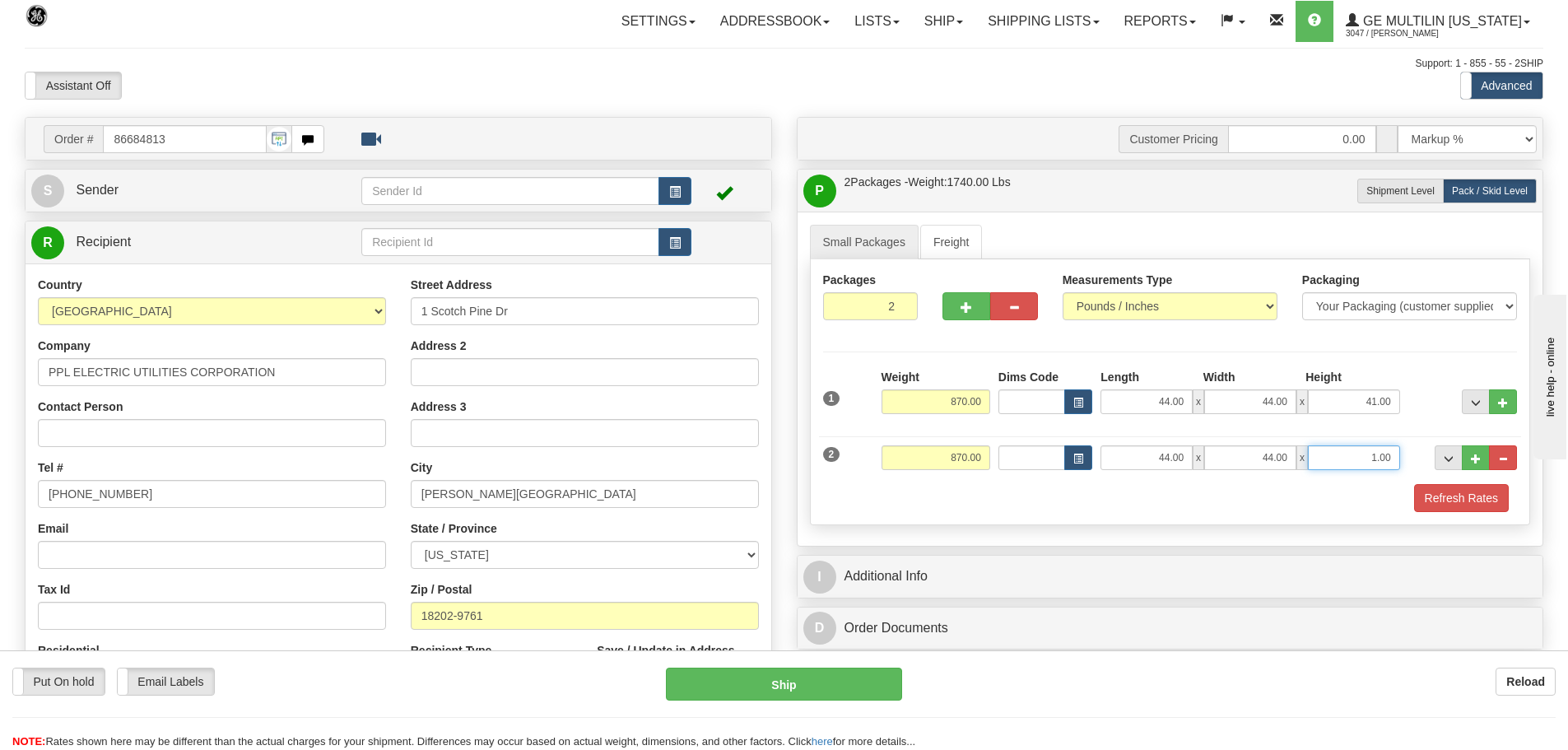
click at [1432, 452] on div "2 Weight 870.00 Dims Code Length Width 44.00" at bounding box center [1170, 455] width 703 height 56
type input "41.00"
click at [1445, 504] on button "Refresh Rates" at bounding box center [1461, 497] width 95 height 28
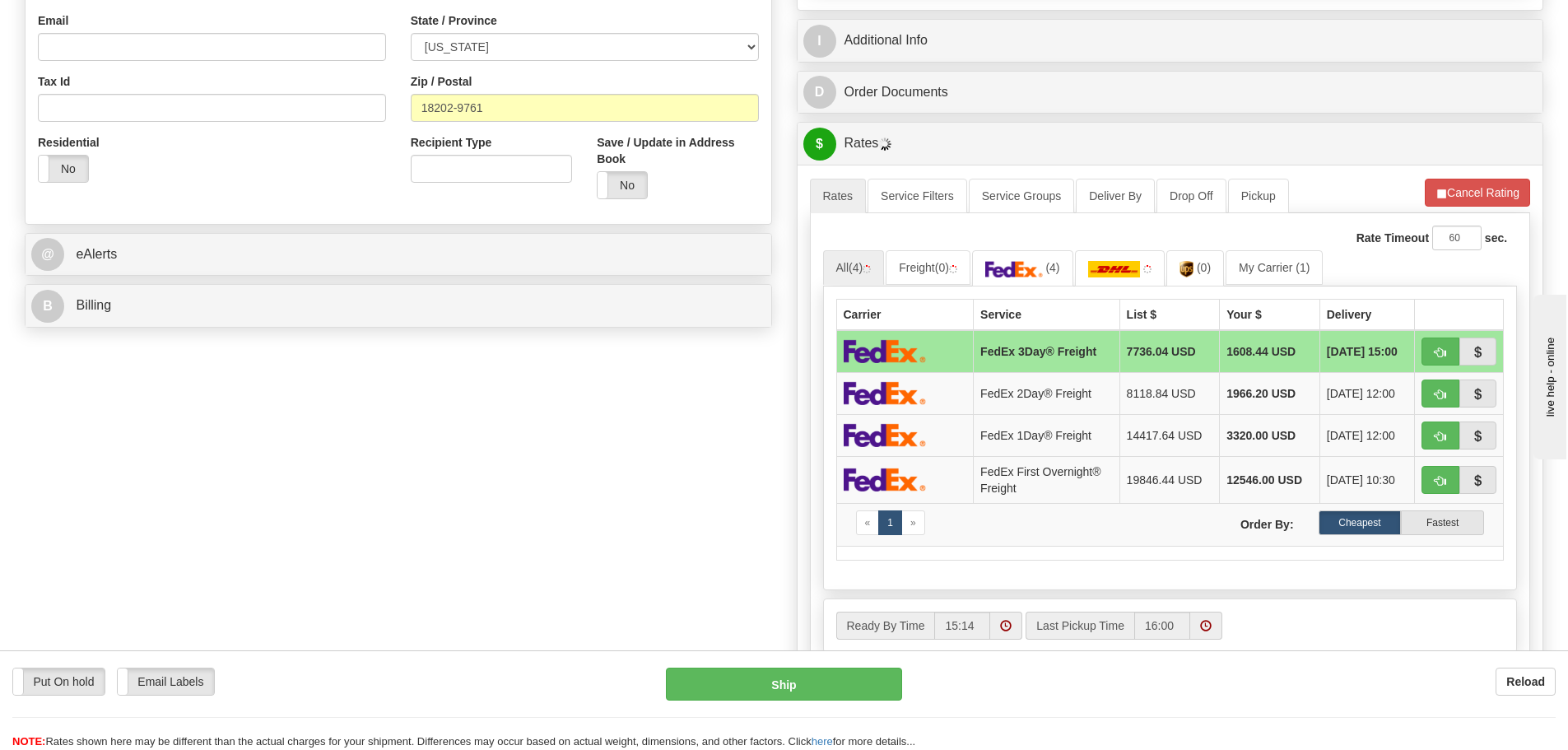
scroll to position [576, 0]
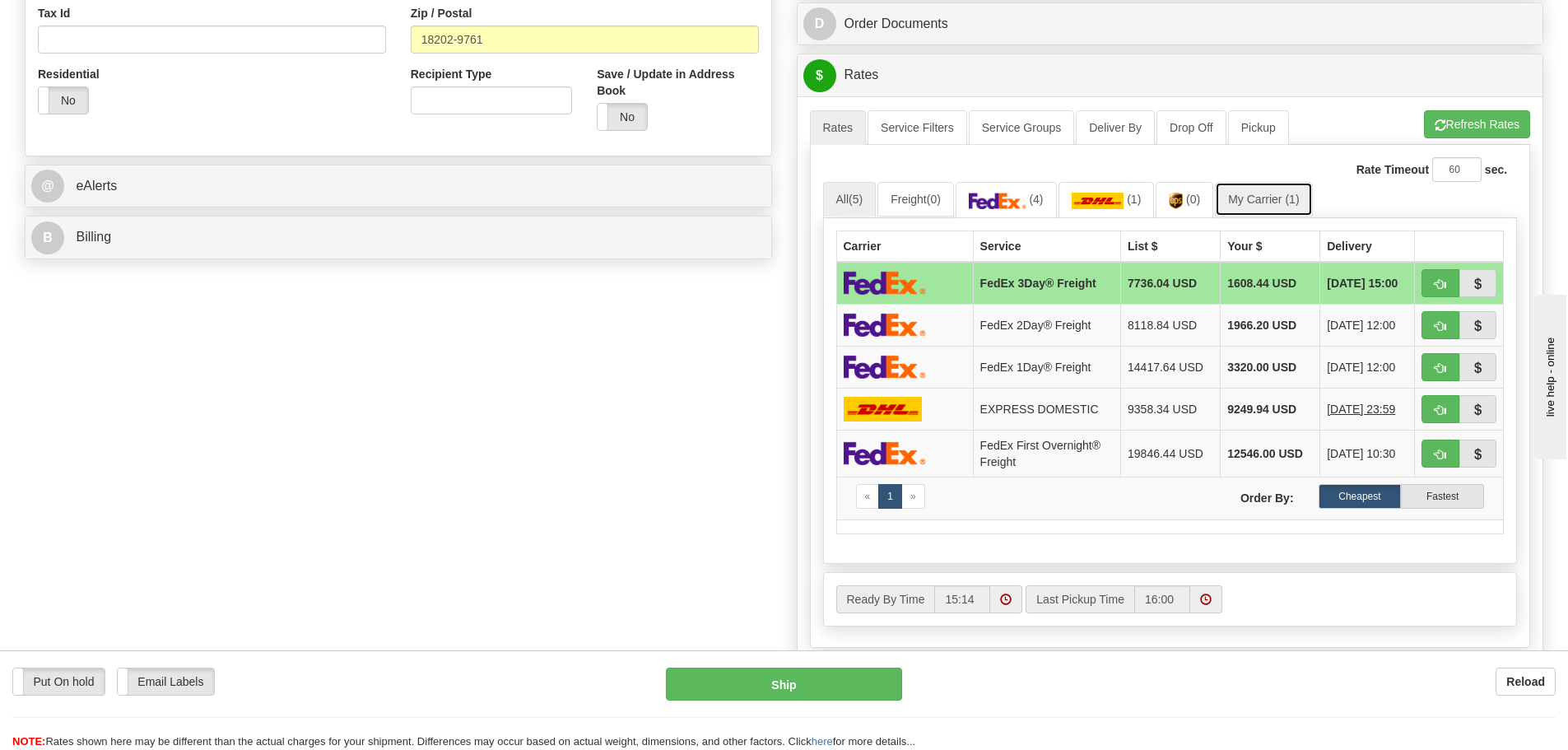
click at [1287, 207] on link "My Carrier (1)" at bounding box center [1264, 199] width 98 height 34
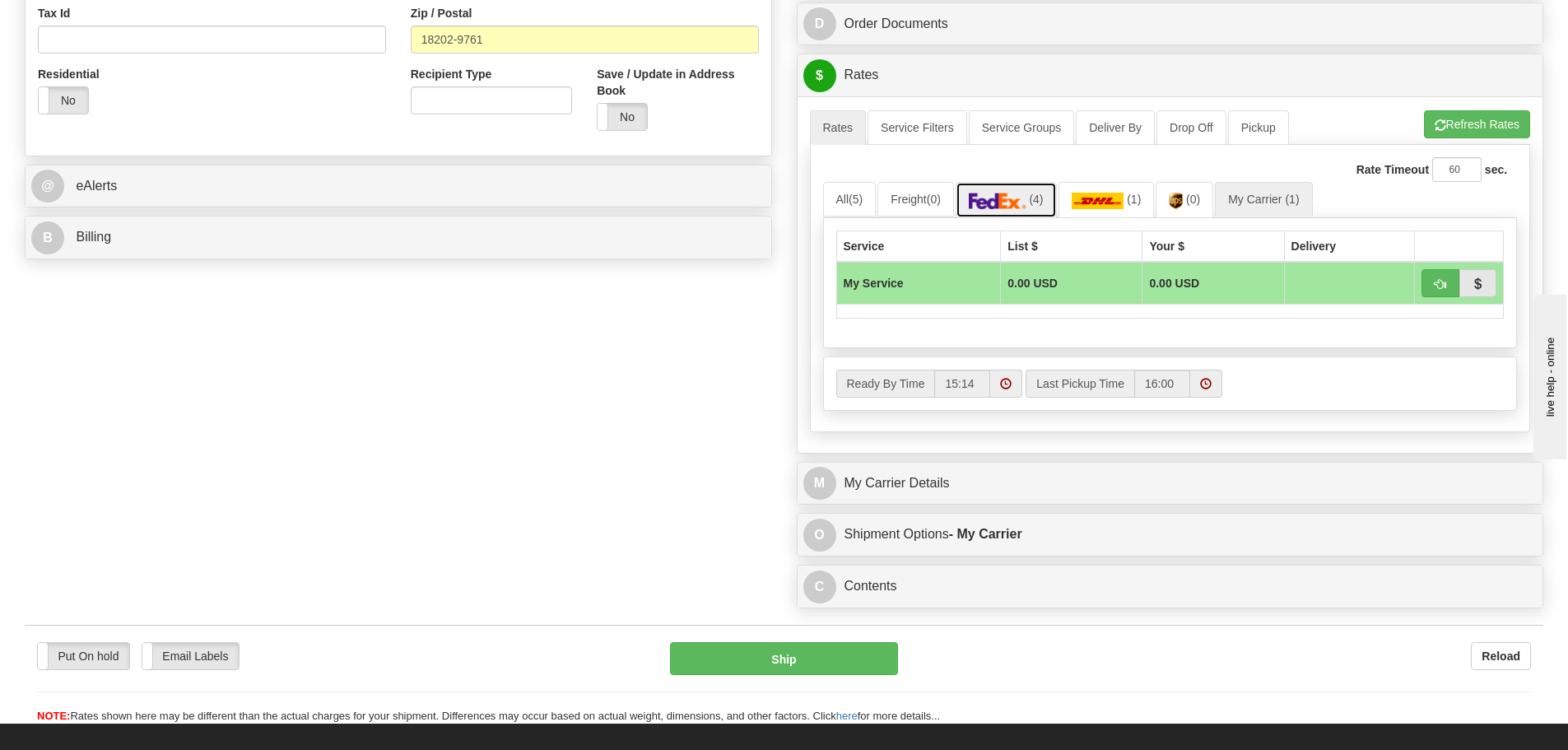
click at [994, 192] on img at bounding box center [997, 200] width 58 height 17
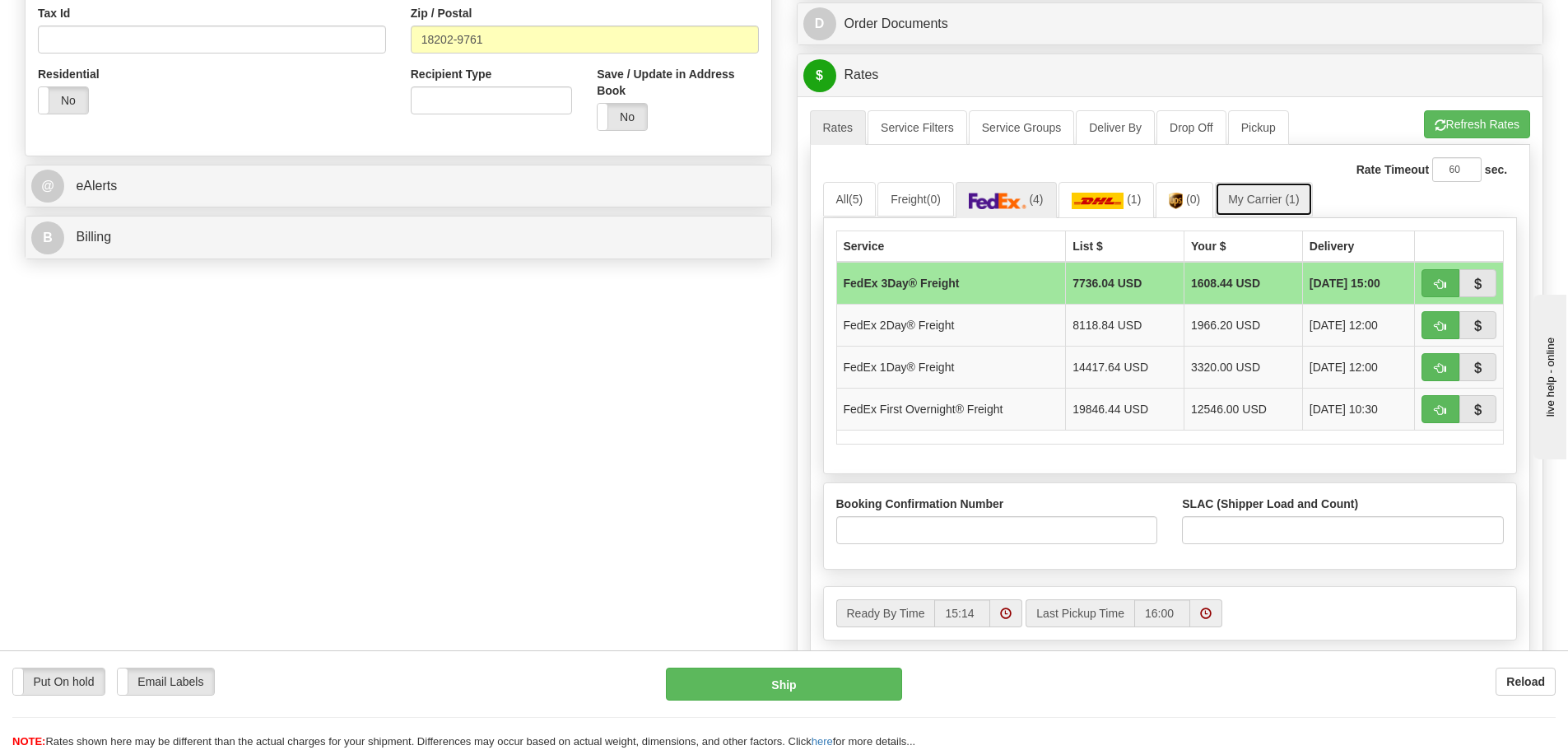
click at [1256, 194] on link "My Carrier (1)" at bounding box center [1264, 199] width 98 height 34
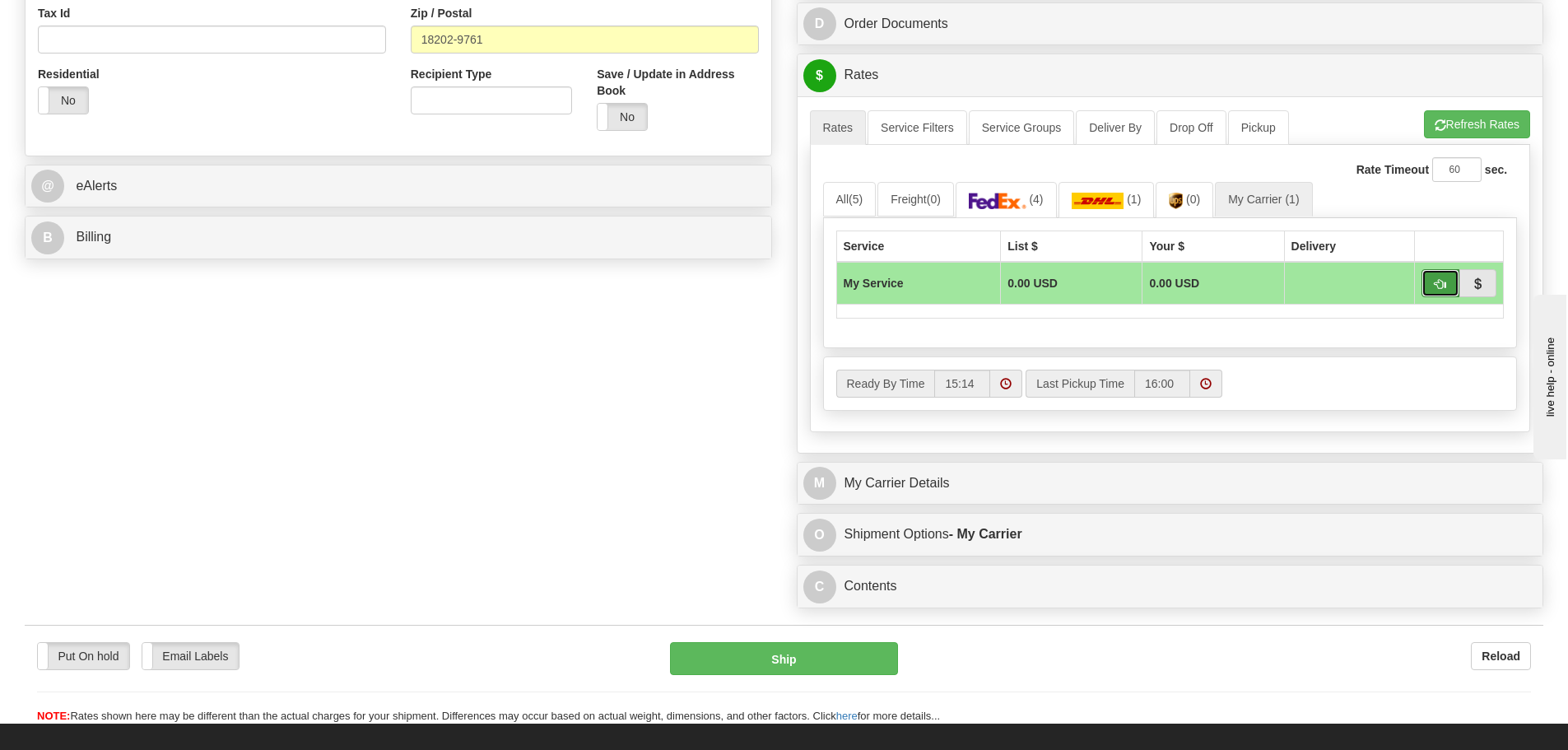
click at [1432, 289] on button "button" at bounding box center [1440, 283] width 38 height 28
type input "00"
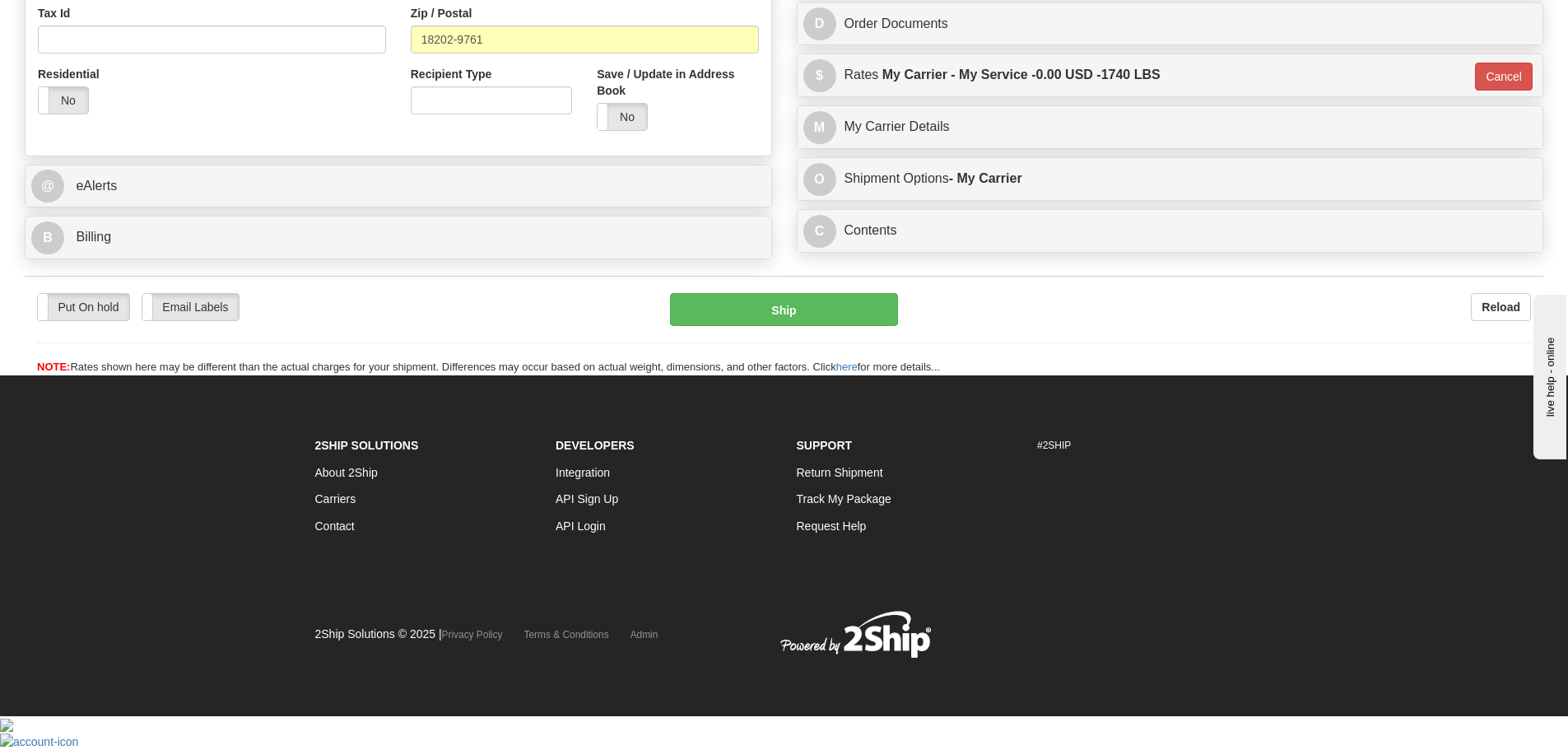
scroll to position [543, 0]
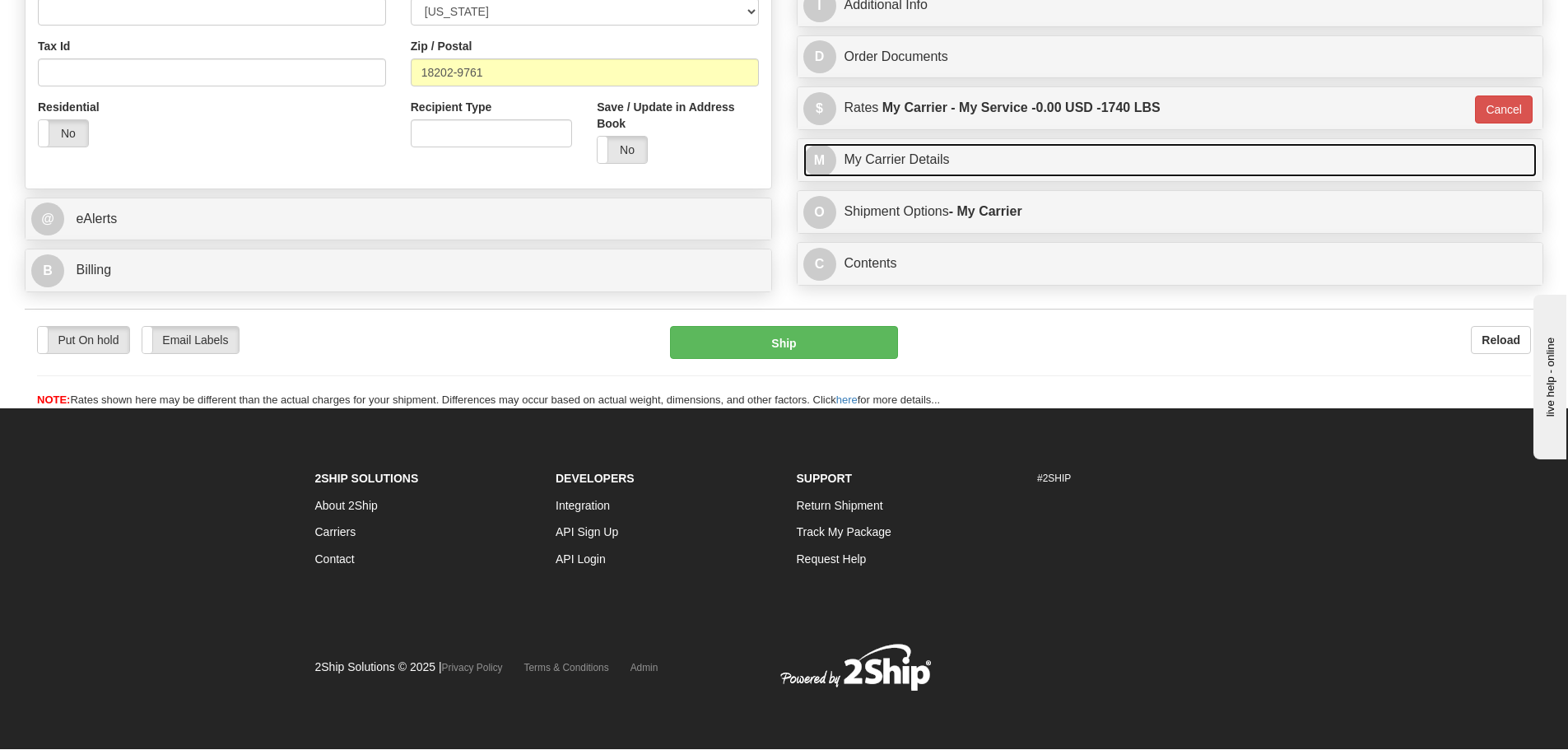
click at [902, 172] on link "M My Carrier Details" at bounding box center [1170, 160] width 734 height 34
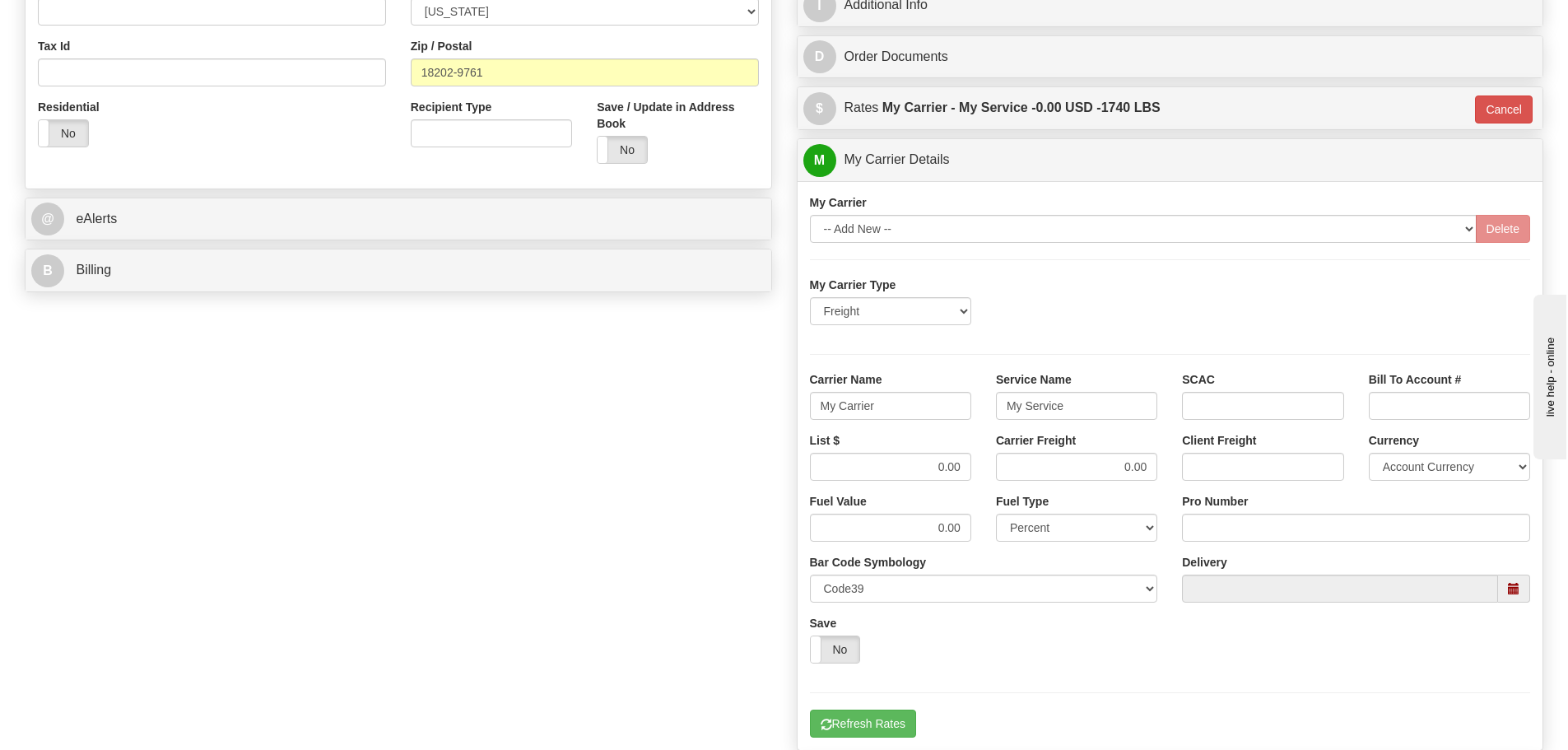
drag, startPoint x: 960, startPoint y: 407, endPoint x: 875, endPoint y: 415, distance: 85.4
click at [817, 426] on div "Carrier Name My Carrier" at bounding box center [890, 402] width 186 height 60
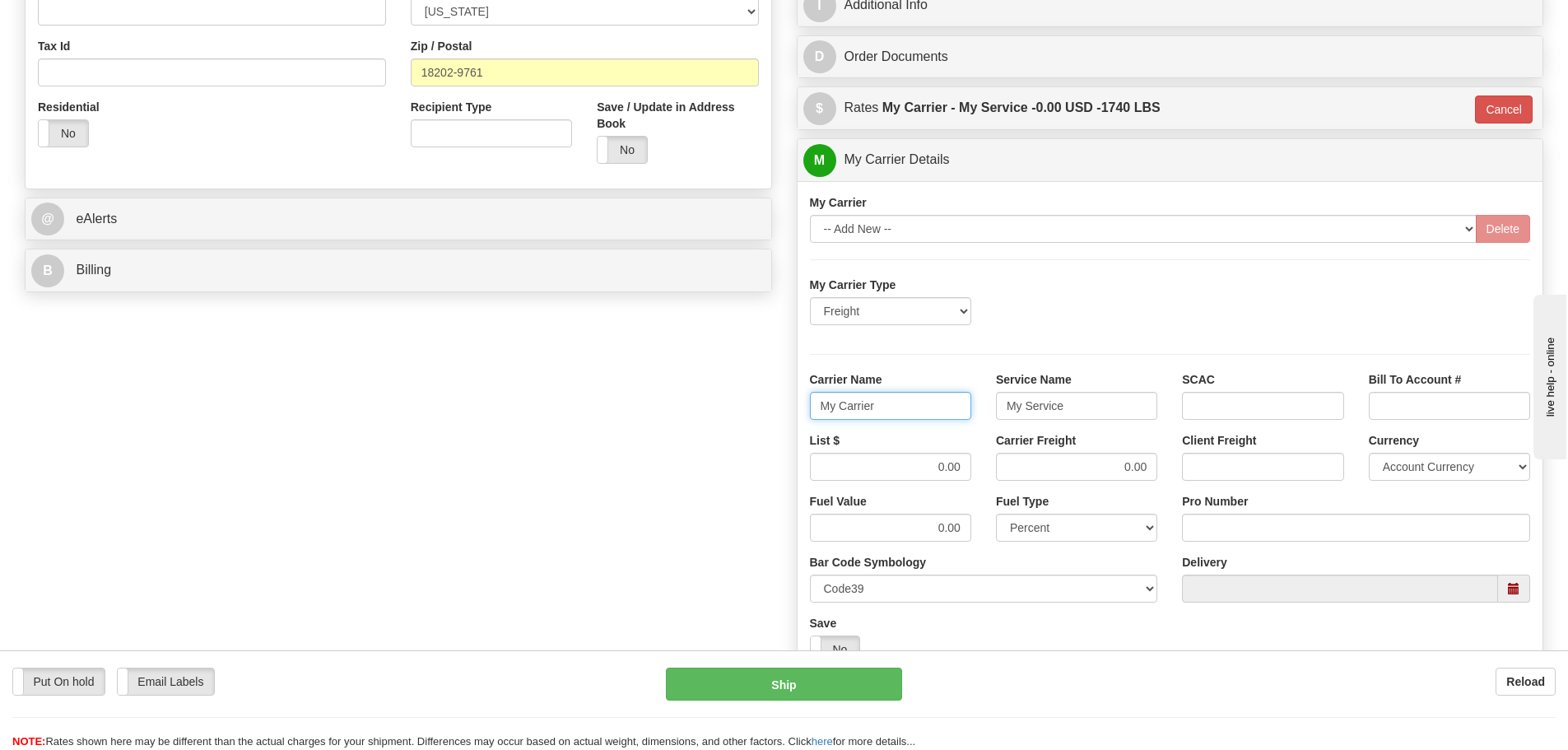
click at [921, 405] on input "My Carrier" at bounding box center [889, 406] width 161 height 28
drag, startPoint x: 922, startPoint y: 404, endPoint x: 715, endPoint y: 404, distance: 207.0
click at [715, 404] on div "Order # 86684813 S Sender" at bounding box center [784, 217] width 1543 height 1288
type input "Fedex Freight Priority"
drag, startPoint x: 1065, startPoint y: 405, endPoint x: 831, endPoint y: 402, distance: 234.0
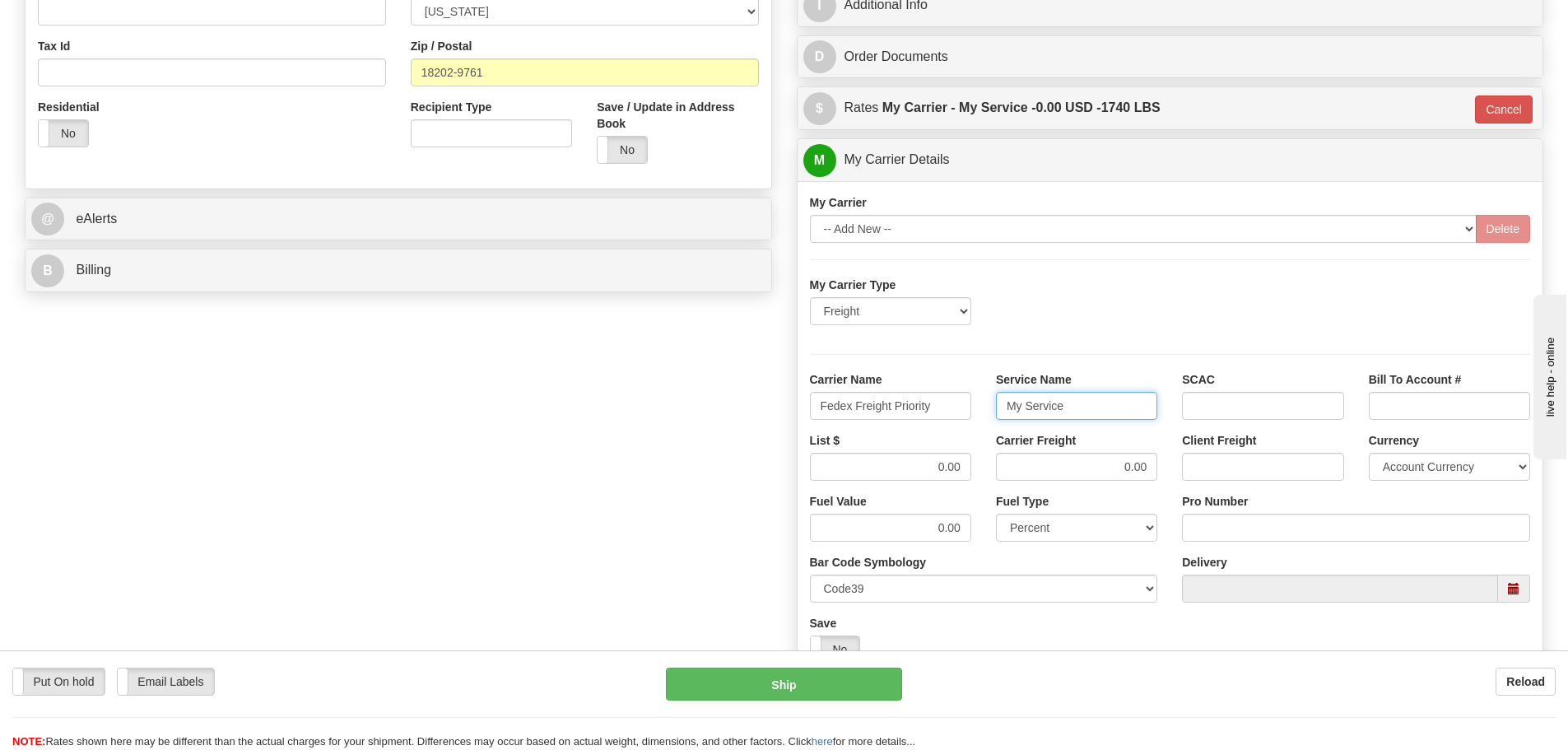
click at [831, 402] on div "Carrier Name Fedex Freight Priority Service Name My Service SCAC Bill To Accoun…" at bounding box center [1170, 402] width 746 height 60
type input "LTL"
click at [1152, 366] on div "My Carrier Type Freight Same-Day Small Pack Air Freight Ocean Freight Carrier N…" at bounding box center [1169, 507] width 721 height 461
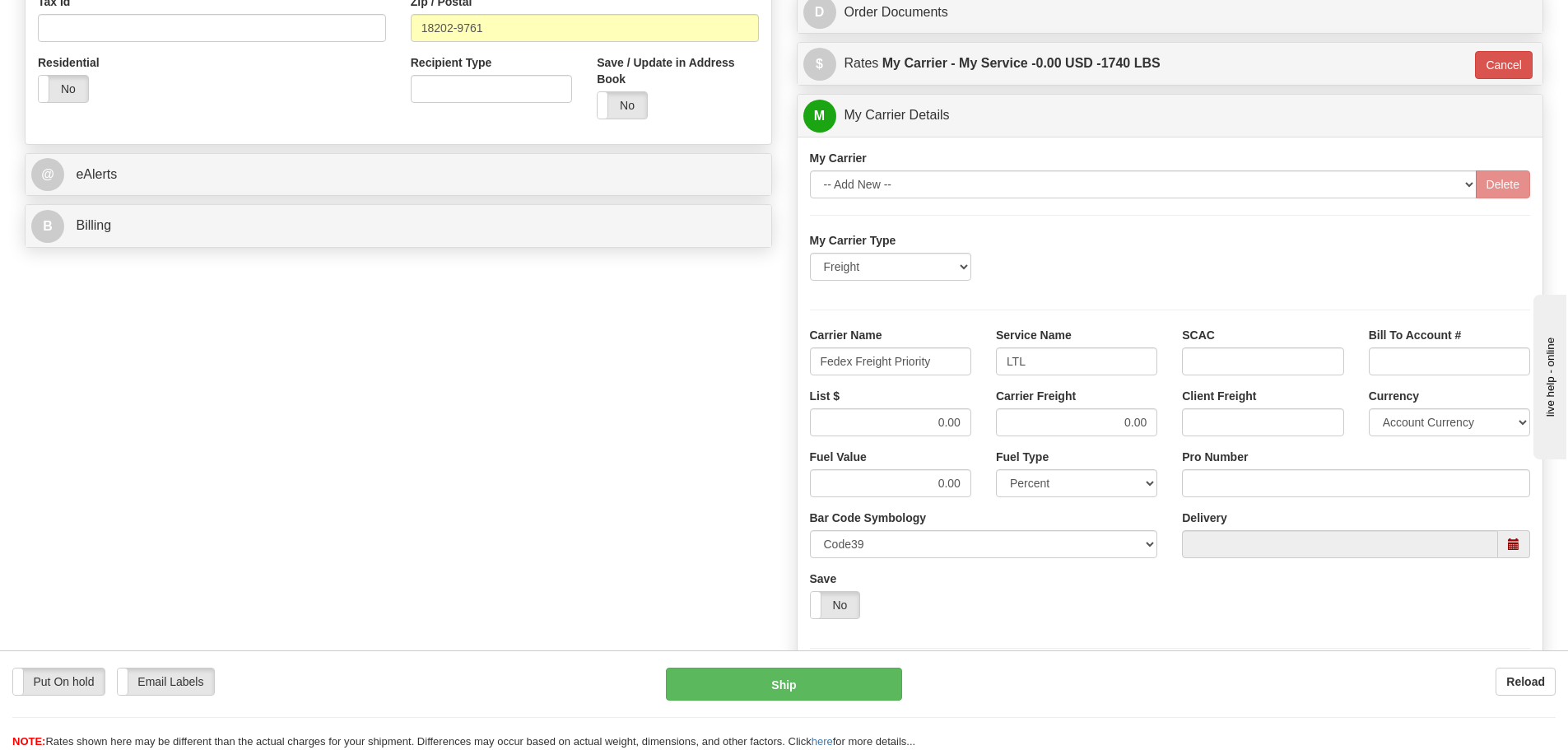
scroll to position [625, 0]
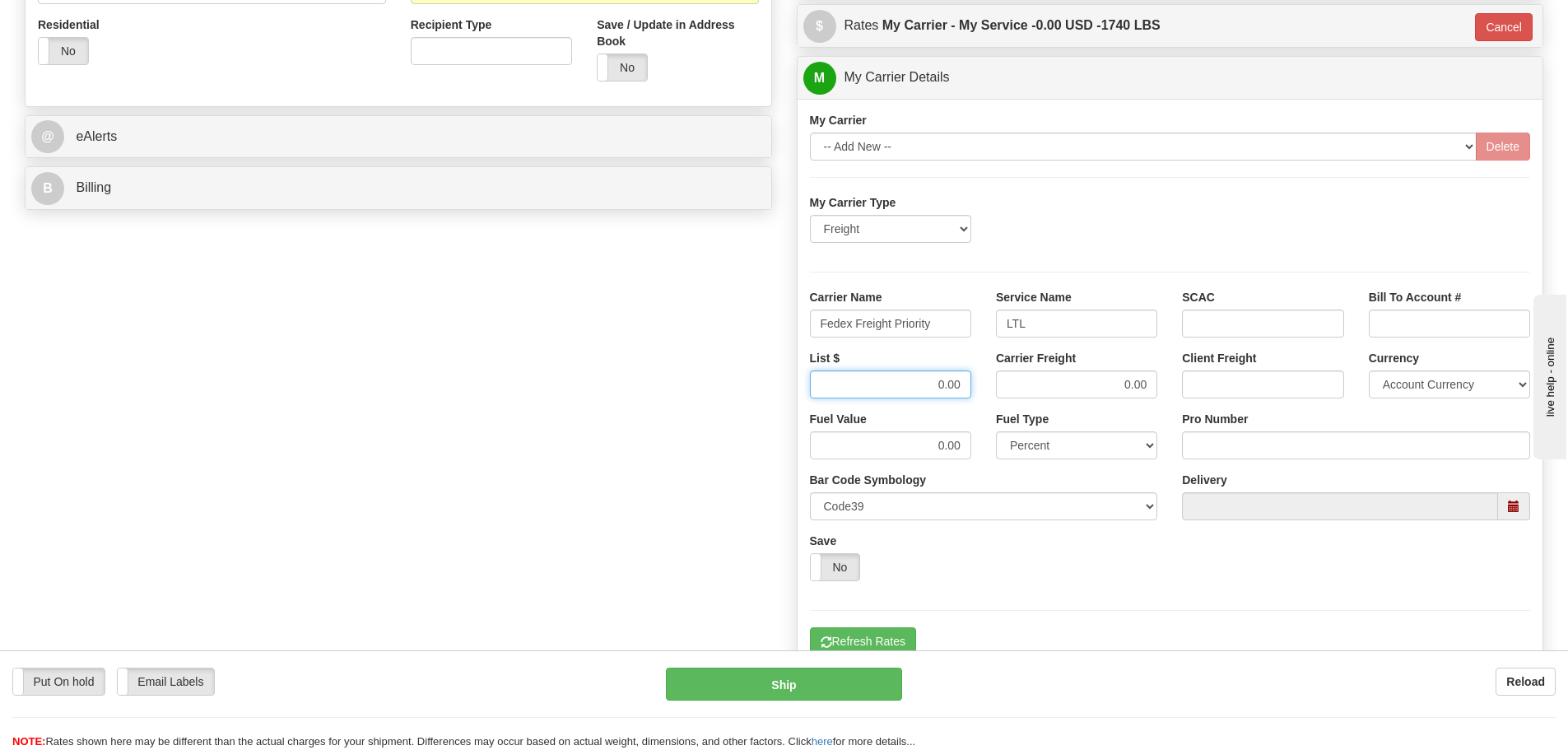
drag, startPoint x: 926, startPoint y: 374, endPoint x: 1000, endPoint y: 374, distance: 74.0
click at [1000, 374] on div "List $ 0.00 Carrier Freight 0.00 Client Freight Currency Account Currency ARN A…" at bounding box center [1170, 380] width 746 height 60
drag, startPoint x: 1000, startPoint y: 373, endPoint x: 1041, endPoint y: 367, distance: 41.4
click at [1036, 367] on div "List $ 2420.08 Carrier Freight 0.00 Client Freight Currency Account Currency AR…" at bounding box center [1170, 380] width 746 height 60
type input "2420.08"
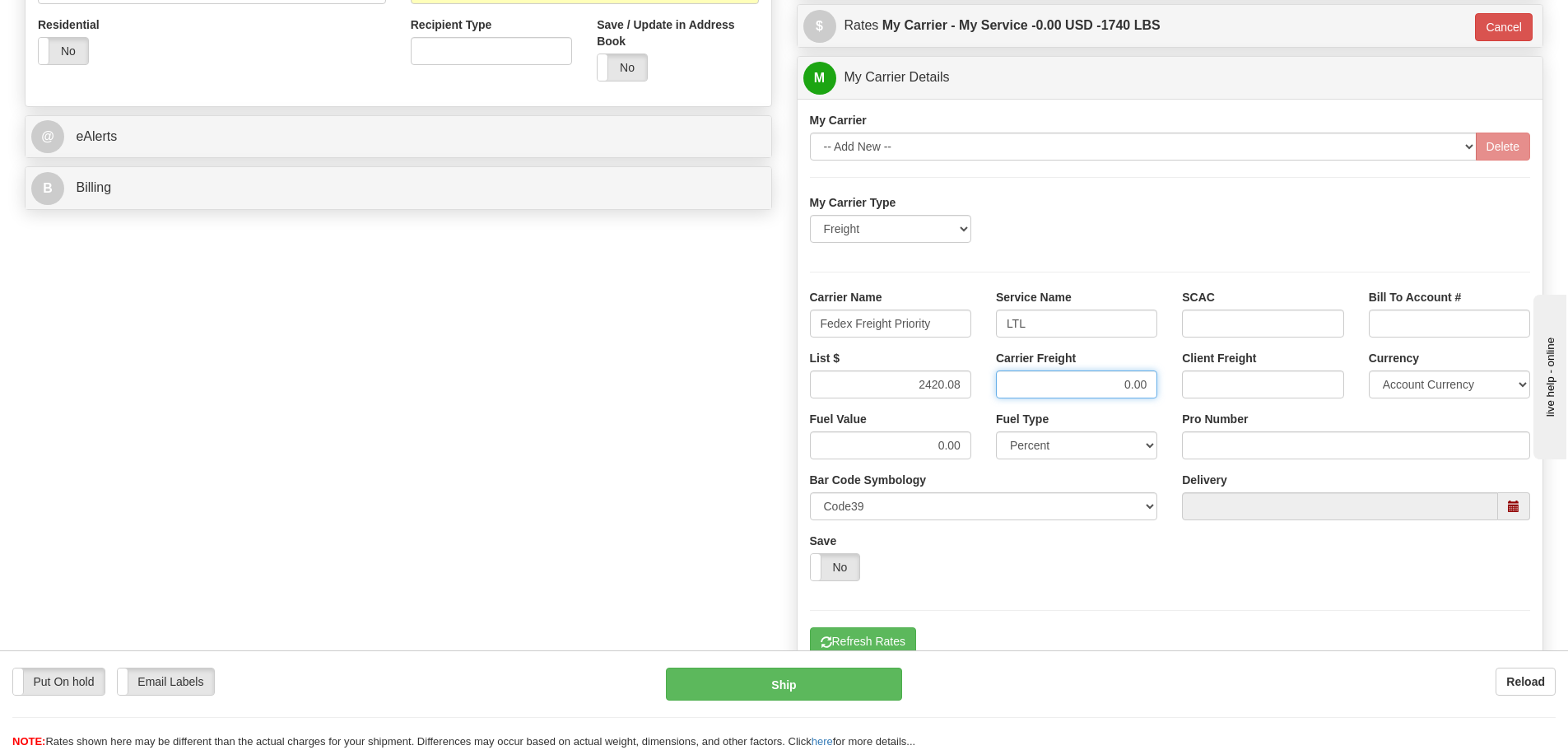
drag, startPoint x: 1109, startPoint y: 380, endPoint x: 1158, endPoint y: 387, distance: 49.5
click at [1158, 387] on div "Carrier Freight 0.00" at bounding box center [1077, 380] width 186 height 60
paste input "2420.08"
type input "2420.08"
click at [1179, 388] on div "Client Freight" at bounding box center [1262, 380] width 186 height 60
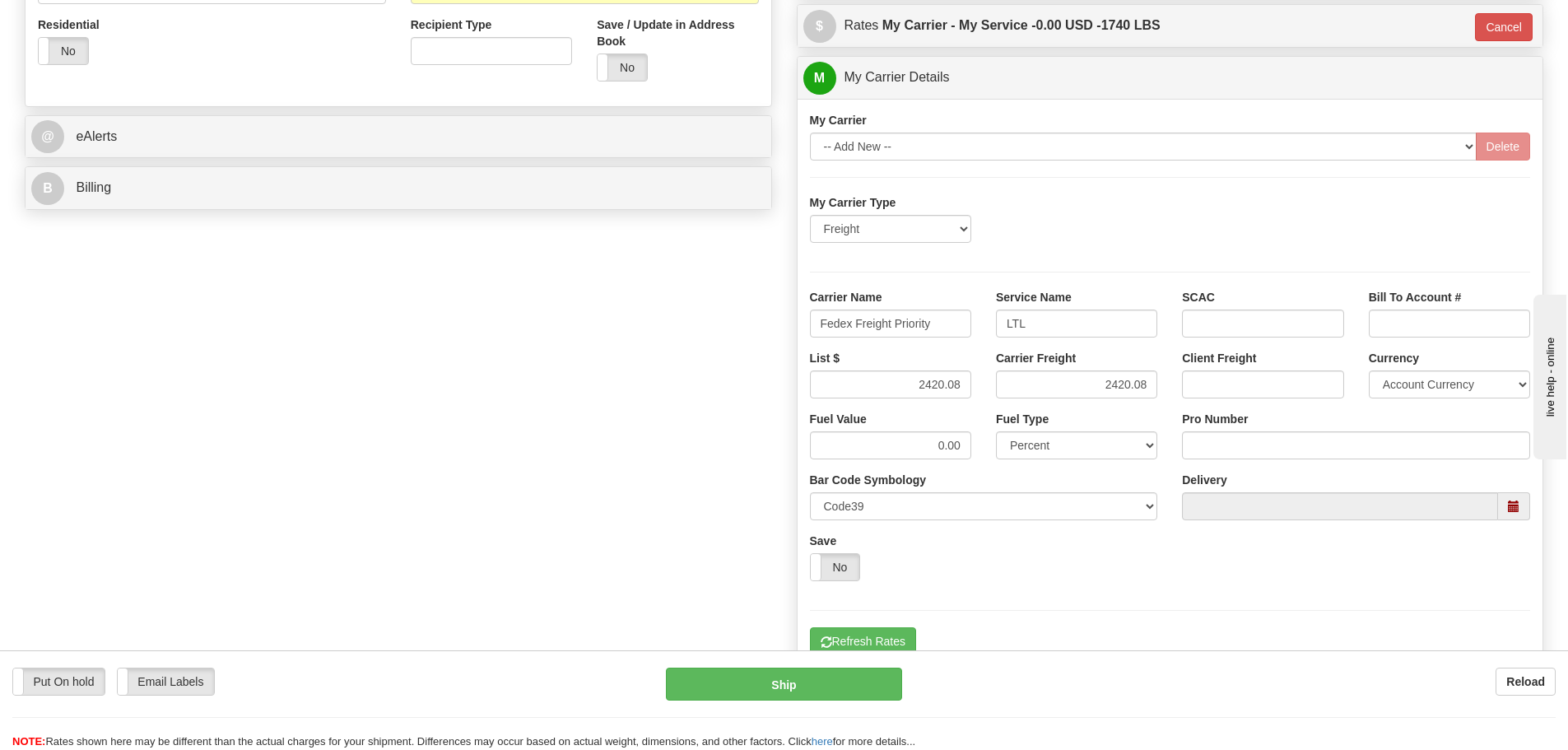
click at [1196, 431] on div "Pro Number" at bounding box center [1355, 435] width 348 height 49
click at [1200, 436] on input "Pro Number" at bounding box center [1355, 445] width 348 height 28
type input "9258264330"
click at [882, 633] on button "Refresh Rates" at bounding box center [862, 641] width 106 height 28
type input "00"
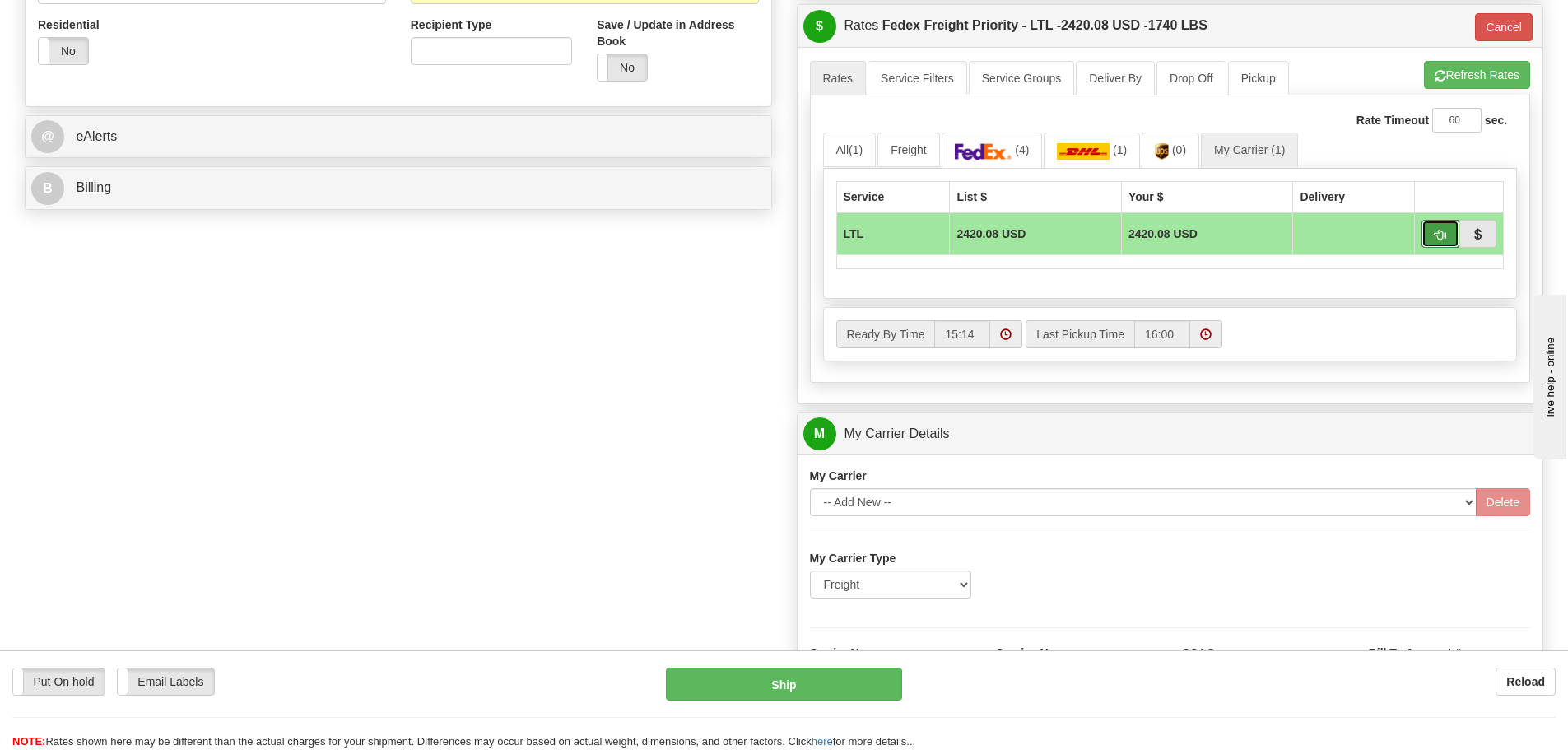
click at [1427, 240] on button "button" at bounding box center [1440, 233] width 38 height 28
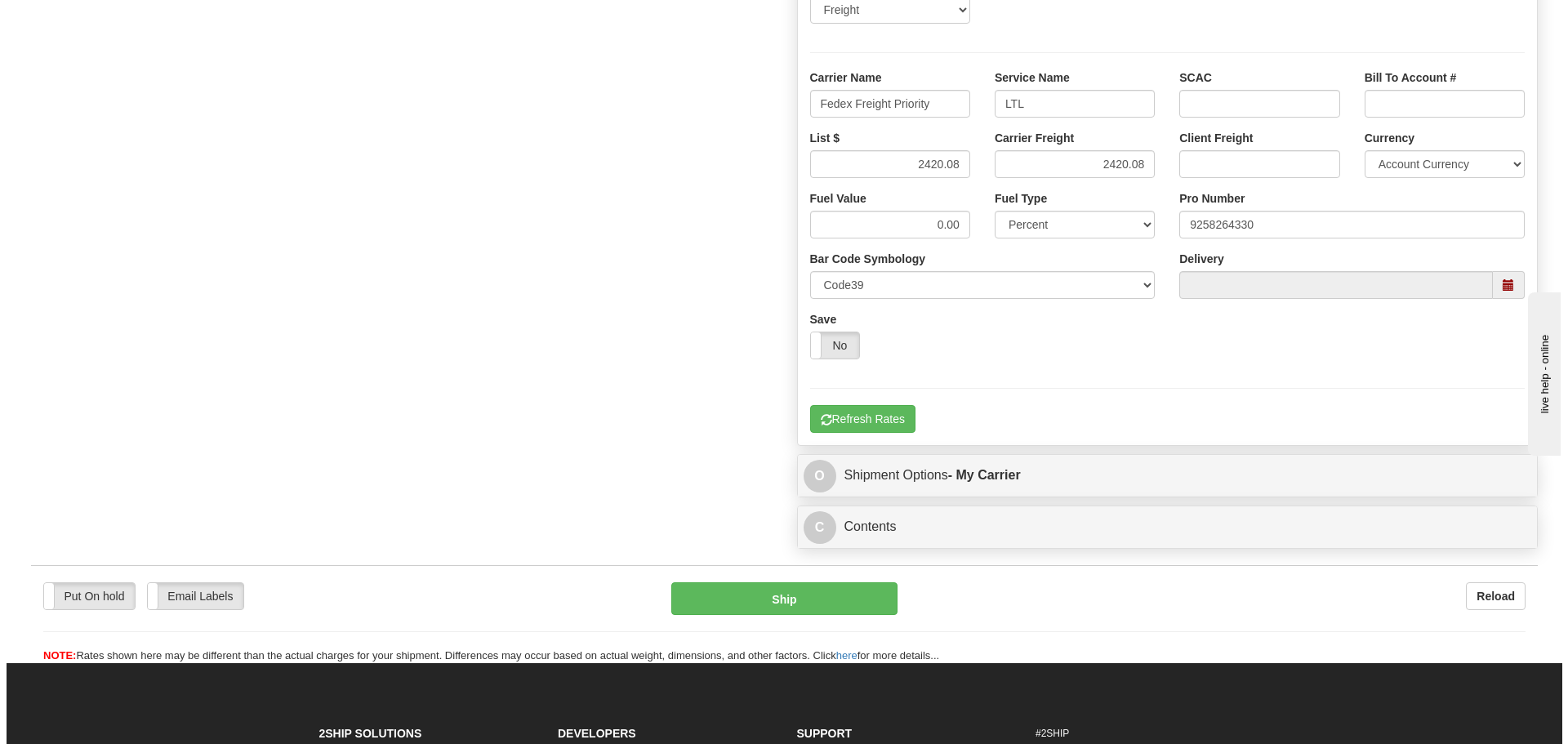
scroll to position [1192, 0]
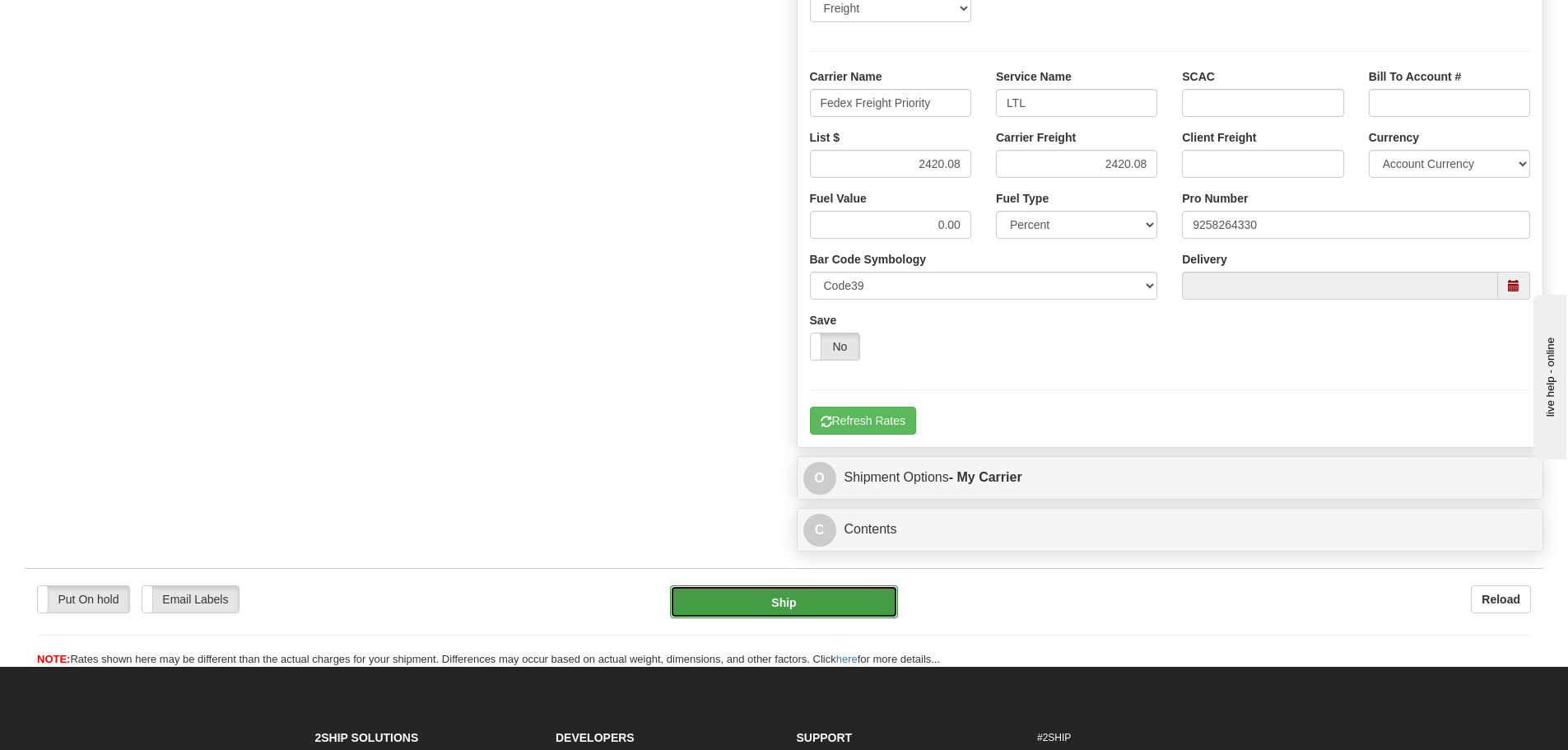
click at [861, 591] on button "Ship" at bounding box center [784, 602] width 228 height 33
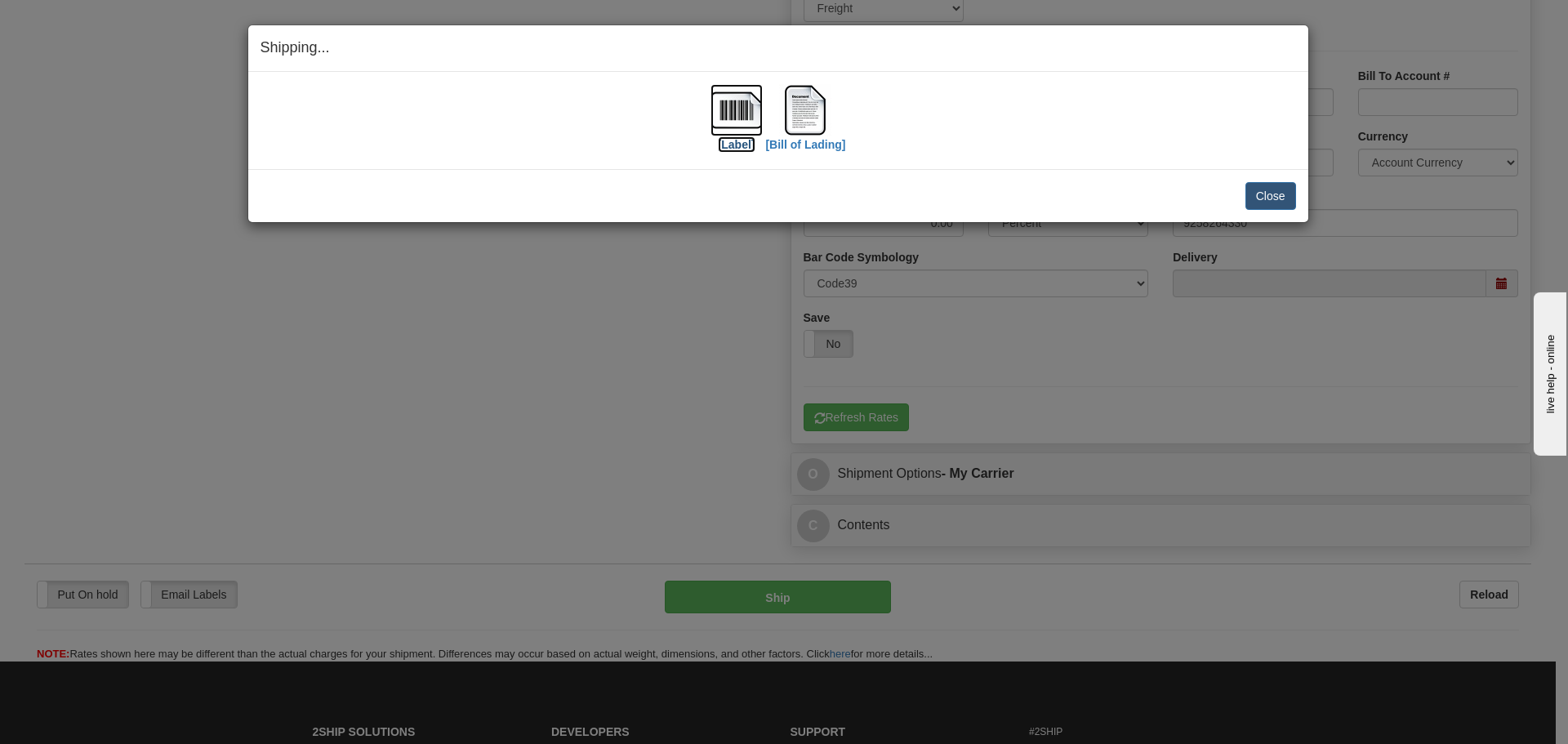
click at [751, 118] on img at bounding box center [737, 110] width 52 height 52
click at [793, 119] on img at bounding box center [805, 110] width 52 height 52
